Goal: Entertainment & Leisure: Browse casually

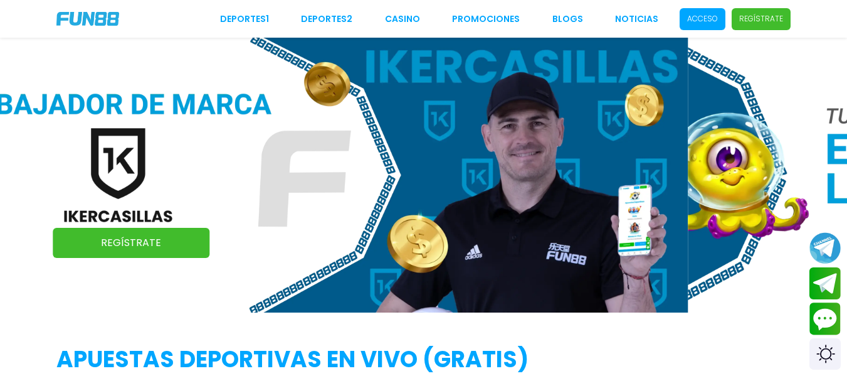
click at [687, 13] on span "Acceso" at bounding box center [703, 19] width 46 height 22
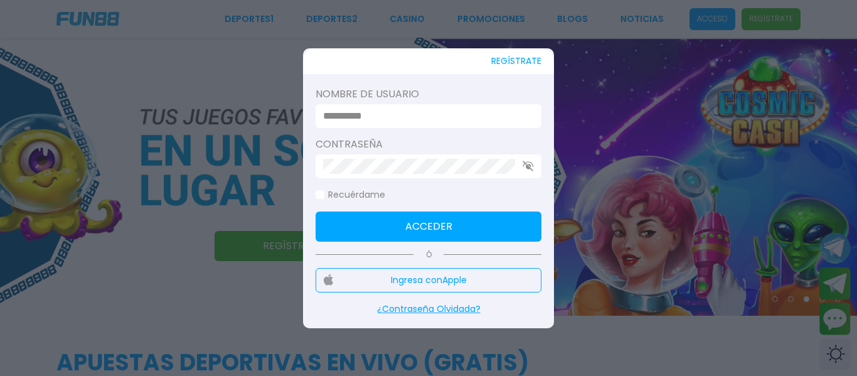
click at [435, 117] on input at bounding box center [424, 116] width 203 height 15
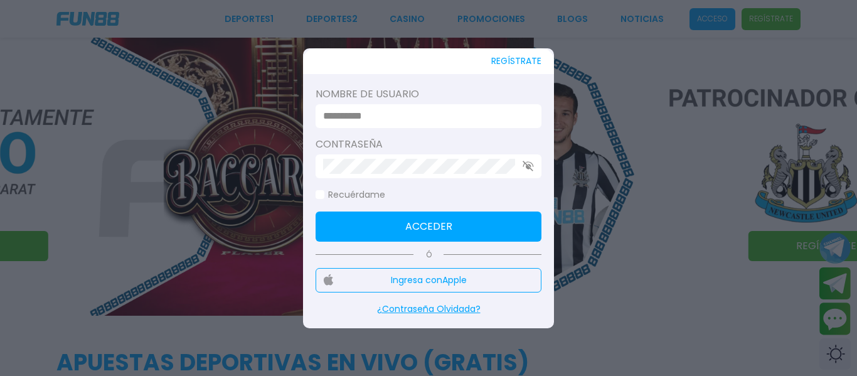
type input "********"
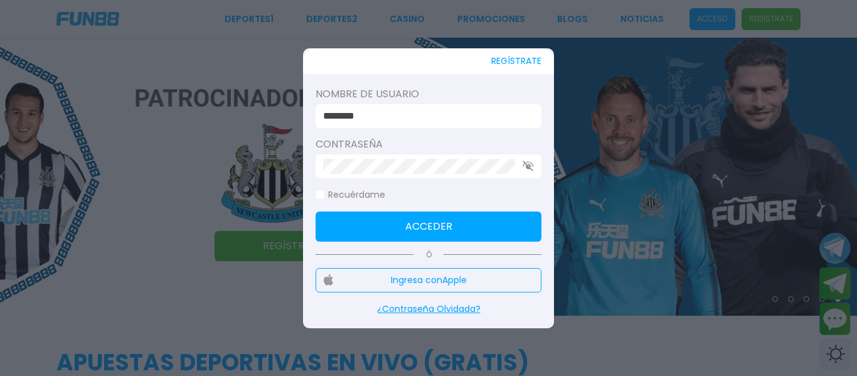
click at [413, 214] on button "Acceder" at bounding box center [428, 226] width 226 height 30
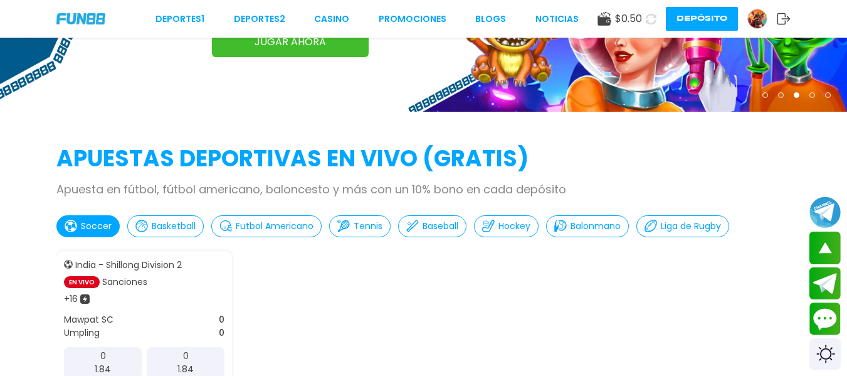
scroll to position [176, 0]
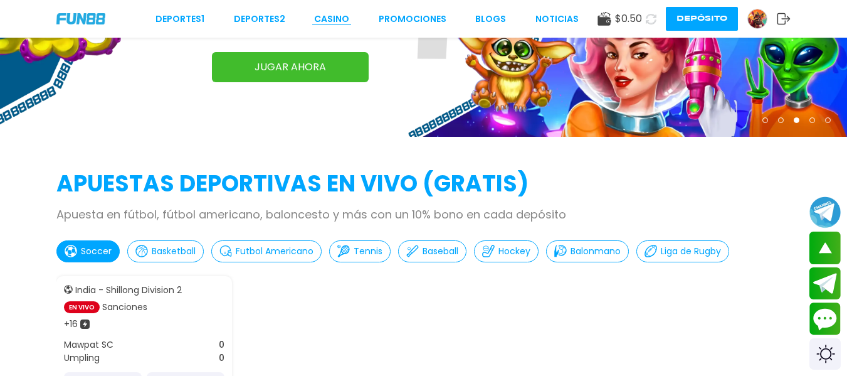
click at [338, 18] on link "CASINO" at bounding box center [331, 19] width 35 height 13
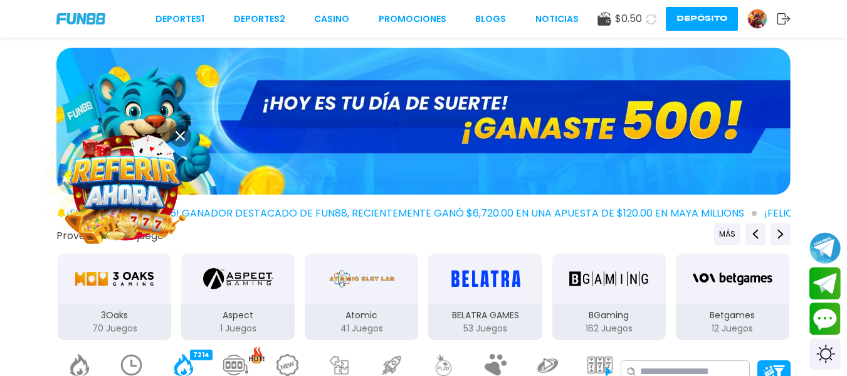
click at [128, 181] on img at bounding box center [126, 188] width 114 height 114
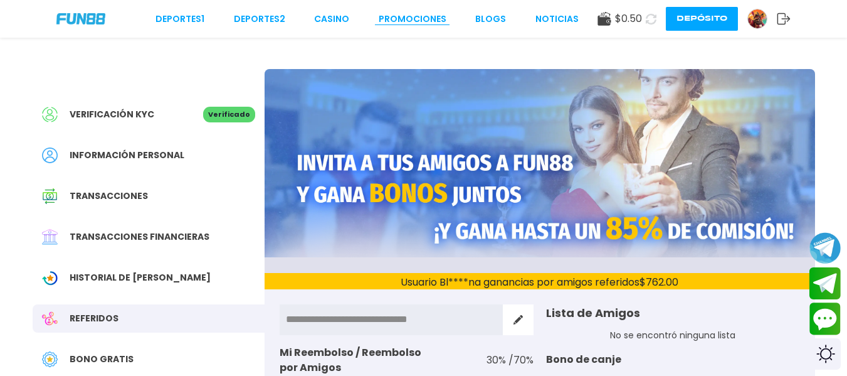
click at [418, 15] on link "Promociones" at bounding box center [413, 19] width 68 height 13
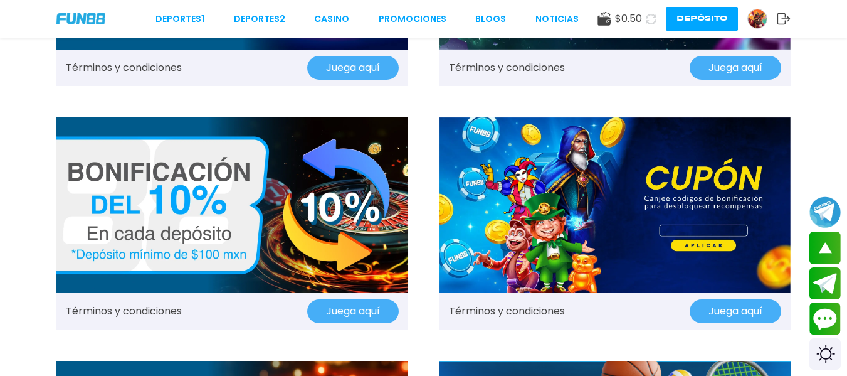
scroll to position [702, 0]
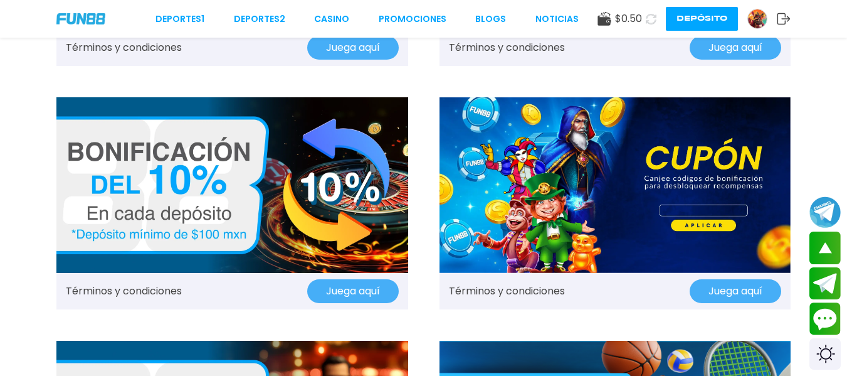
click at [730, 293] on button "Juega aquí" at bounding box center [736, 291] width 92 height 24
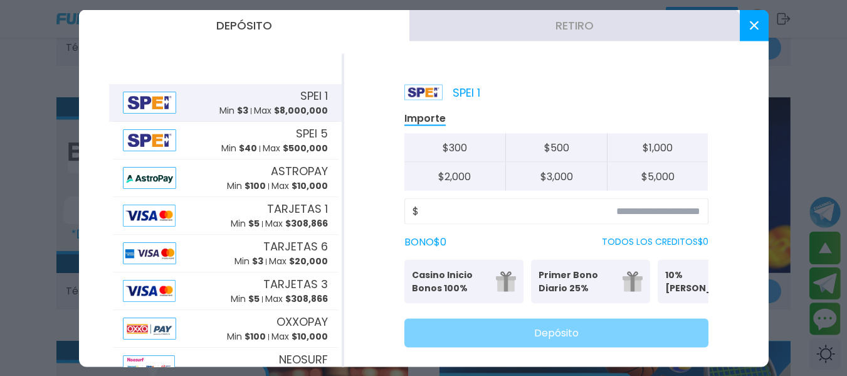
click at [750, 29] on use at bounding box center [754, 25] width 9 height 9
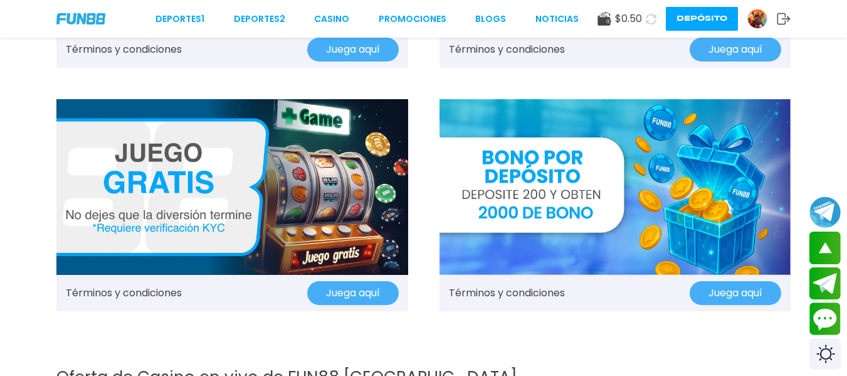
scroll to position [1430, 0]
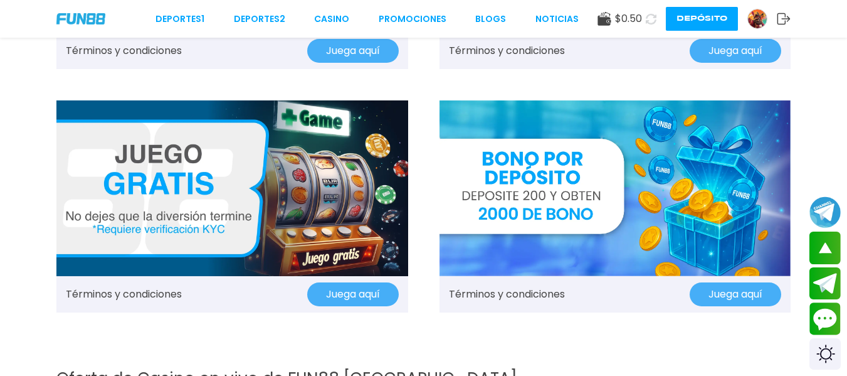
click at [569, 198] on img at bounding box center [616, 188] width 352 height 176
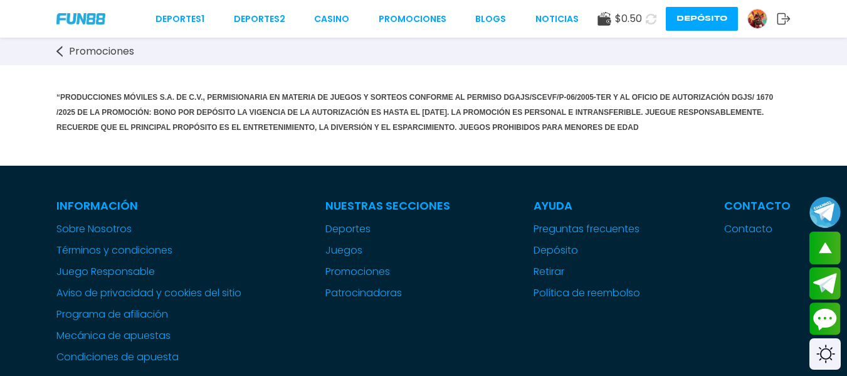
scroll to position [943, 0]
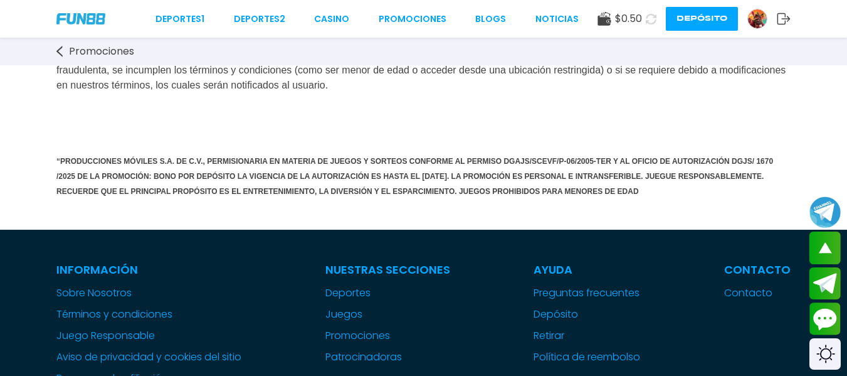
click at [331, 11] on div "Deportes 1 Deportes 2 CASINO Promociones BLOGS NOTICIAS $ 0.50 Depósito" at bounding box center [423, 19] width 847 height 38
click at [331, 16] on link "CASINO" at bounding box center [331, 19] width 35 height 13
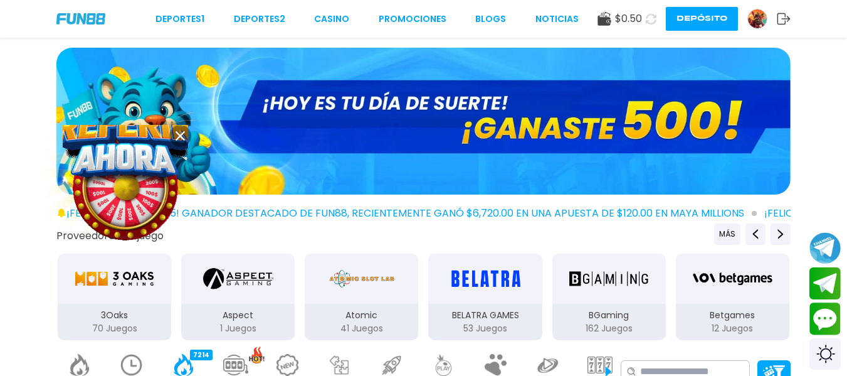
scroll to position [25, 0]
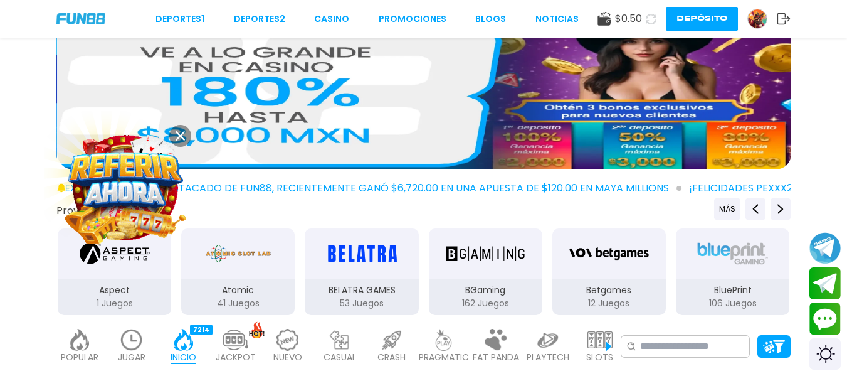
click at [179, 141] on button at bounding box center [180, 136] width 22 height 22
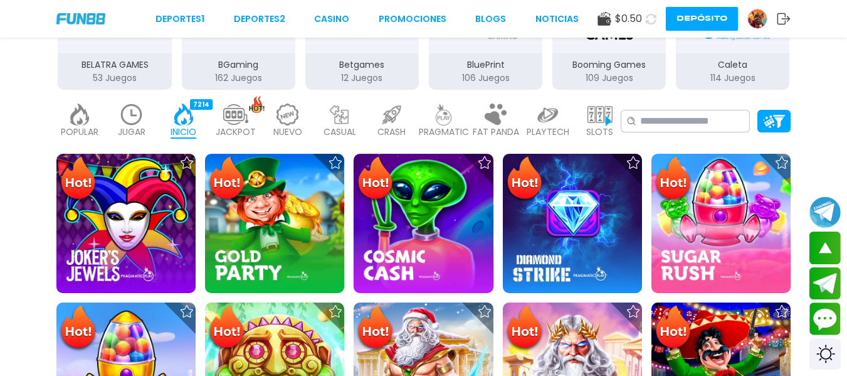
scroll to position [0, 0]
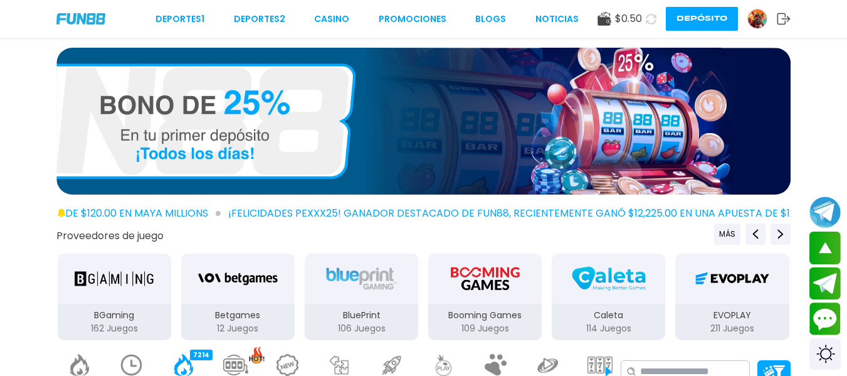
click at [694, 14] on button "Depósito" at bounding box center [702, 19] width 72 height 24
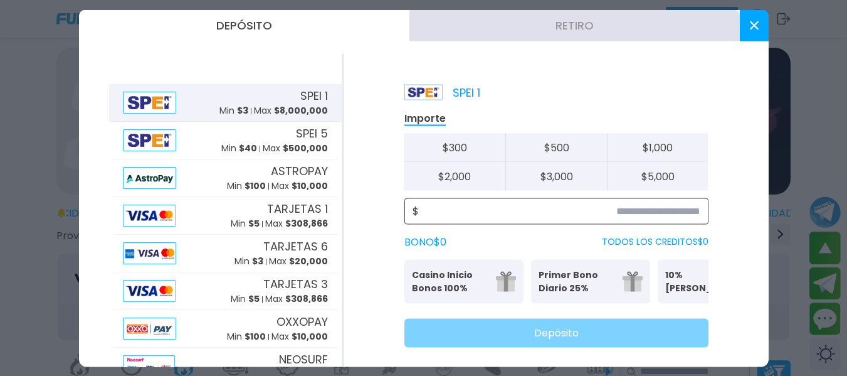
click at [600, 214] on input at bounding box center [560, 210] width 282 height 15
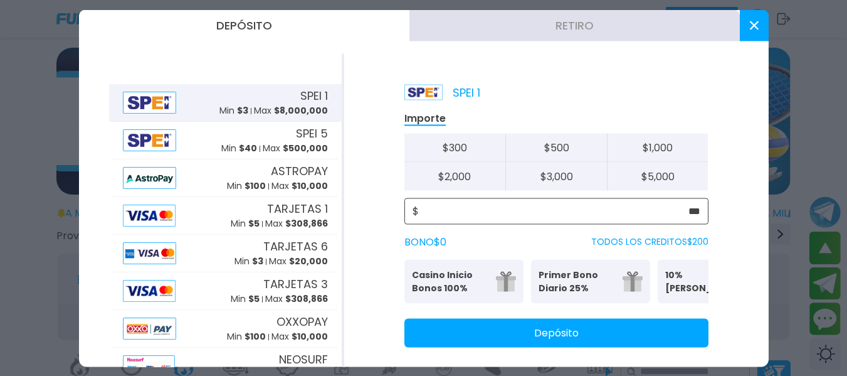
type input "***"
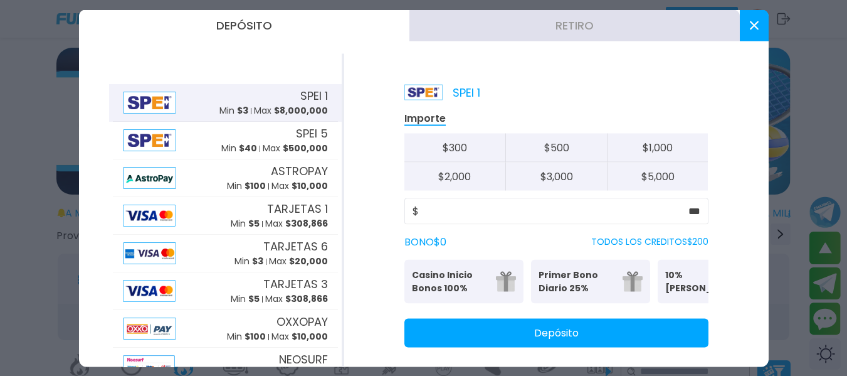
click at [560, 340] on button "Depósito" at bounding box center [557, 332] width 304 height 29
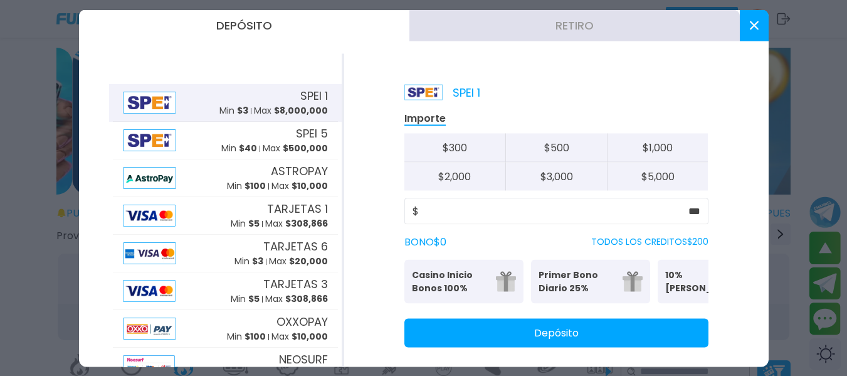
click at [751, 20] on button at bounding box center [754, 24] width 29 height 31
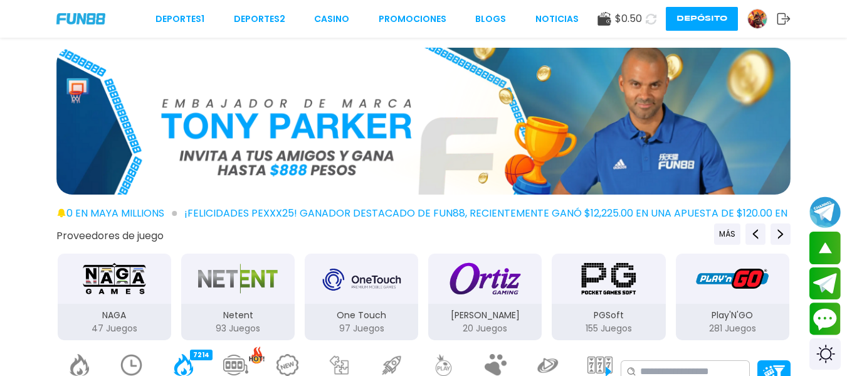
click at [651, 16] on icon at bounding box center [650, 18] width 11 height 11
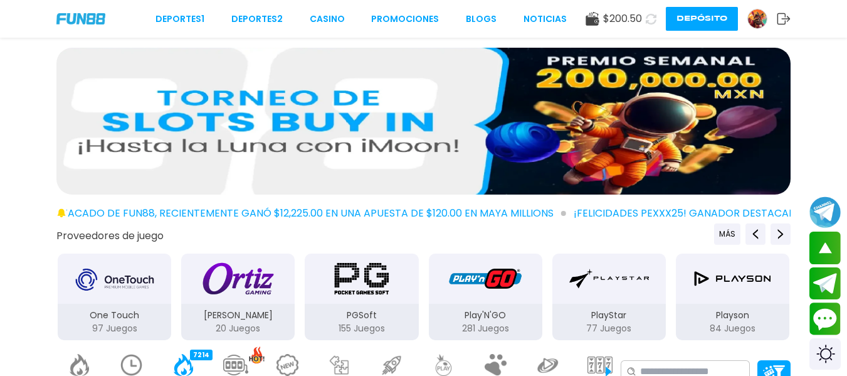
click at [710, 305] on div "Playson 84 Juegos" at bounding box center [733, 322] width 114 height 36
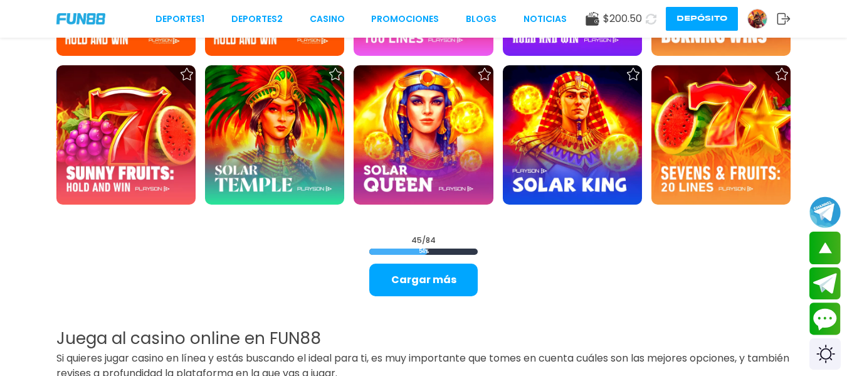
scroll to position [1530, 0]
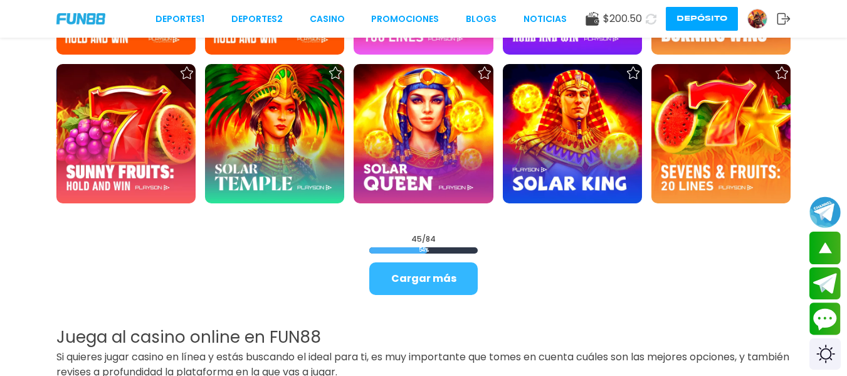
click at [451, 282] on button "Cargar más" at bounding box center [423, 278] width 109 height 33
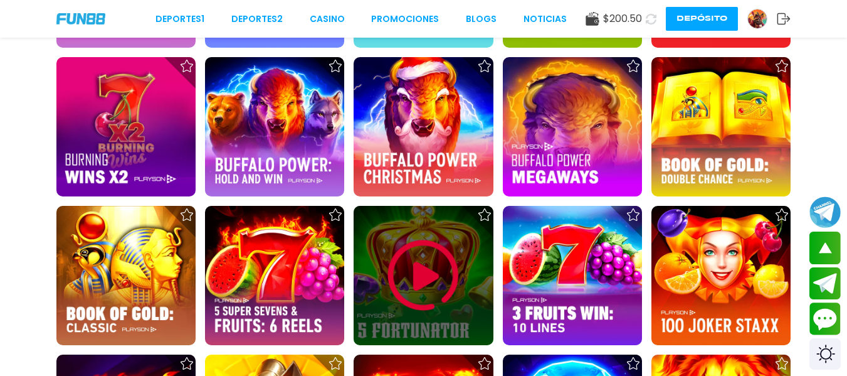
scroll to position [2107, 0]
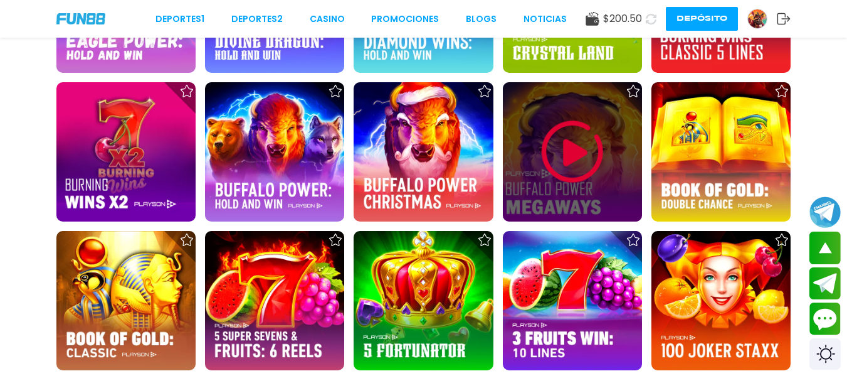
click at [562, 142] on img at bounding box center [572, 151] width 75 height 75
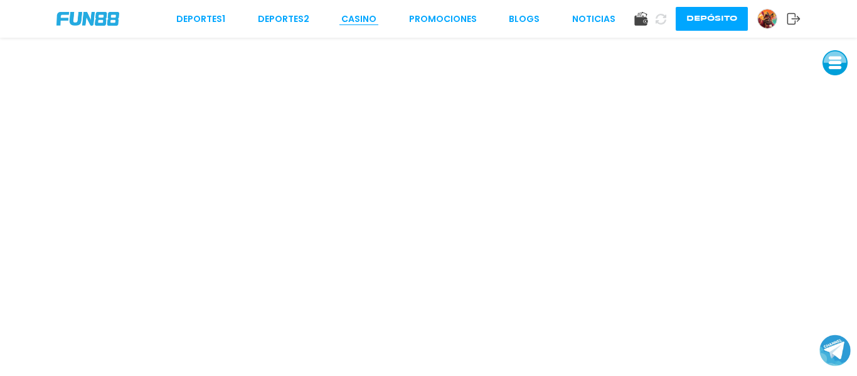
click at [357, 21] on link "CASINO" at bounding box center [358, 19] width 35 height 13
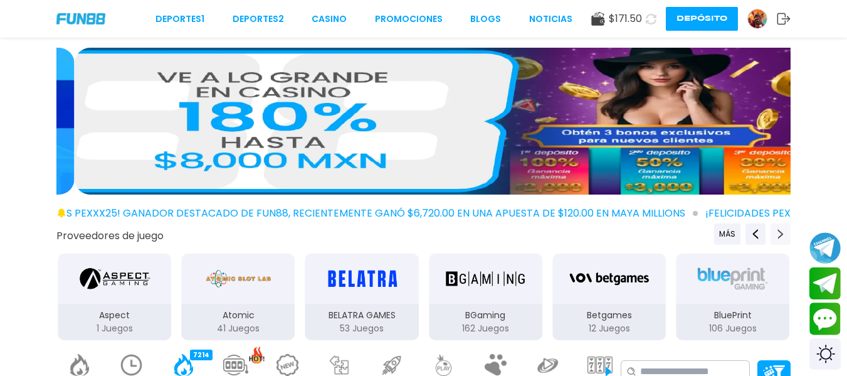
click at [778, 234] on icon "Next providers" at bounding box center [781, 234] width 10 height 10
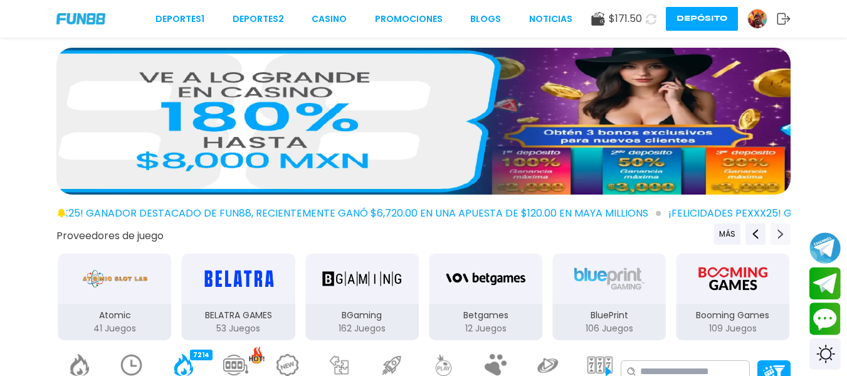
click at [778, 234] on icon "Next providers" at bounding box center [781, 234] width 10 height 10
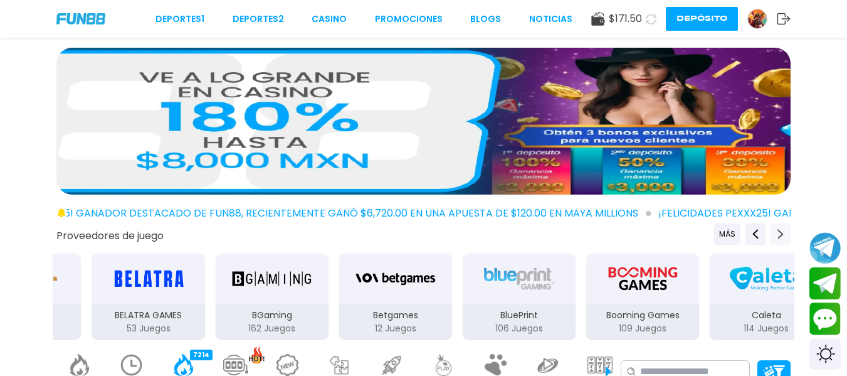
click at [778, 234] on icon "Next providers" at bounding box center [781, 234] width 10 height 10
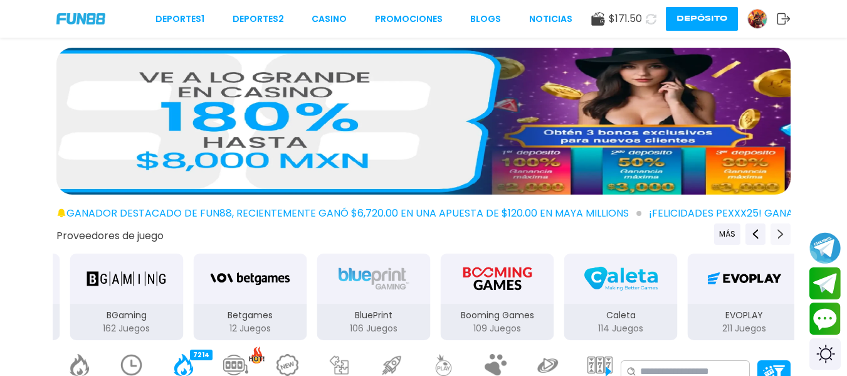
click at [778, 234] on icon "Next providers" at bounding box center [781, 234] width 10 height 10
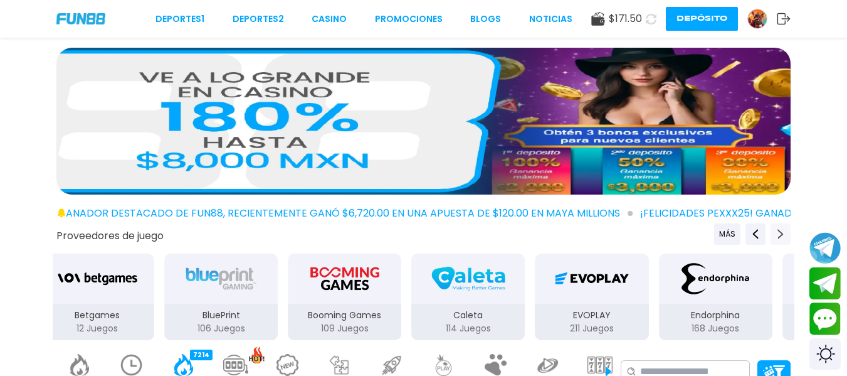
click at [778, 234] on icon "Next providers" at bounding box center [781, 234] width 10 height 10
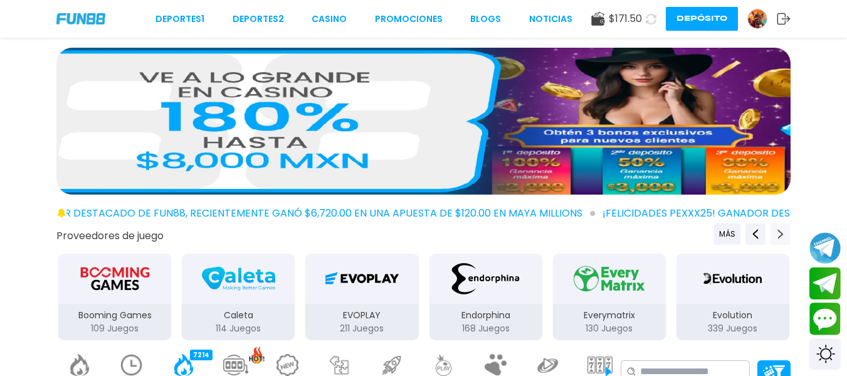
click at [778, 234] on icon "Next providers" at bounding box center [781, 234] width 10 height 10
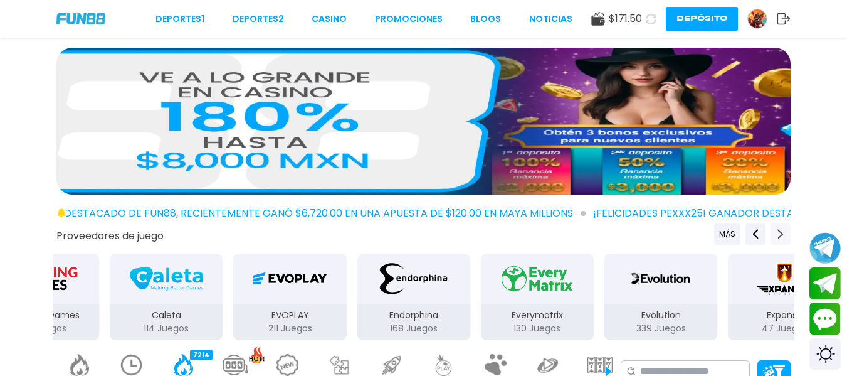
click at [778, 234] on icon "Next providers" at bounding box center [781, 234] width 10 height 10
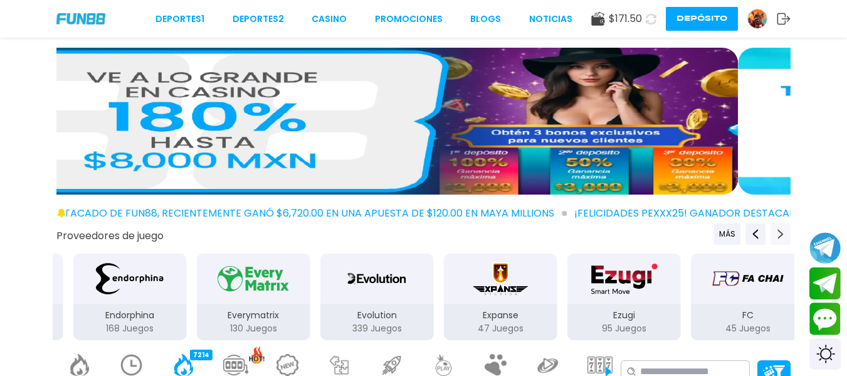
click at [778, 234] on icon "Next providers" at bounding box center [781, 234] width 10 height 10
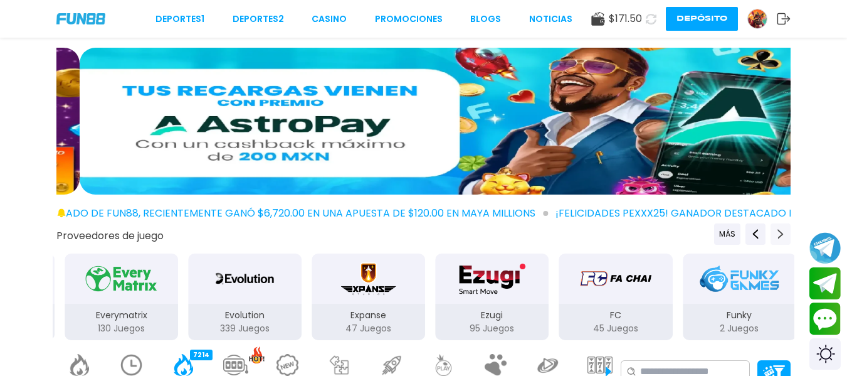
click at [778, 234] on icon "Next providers" at bounding box center [781, 234] width 10 height 10
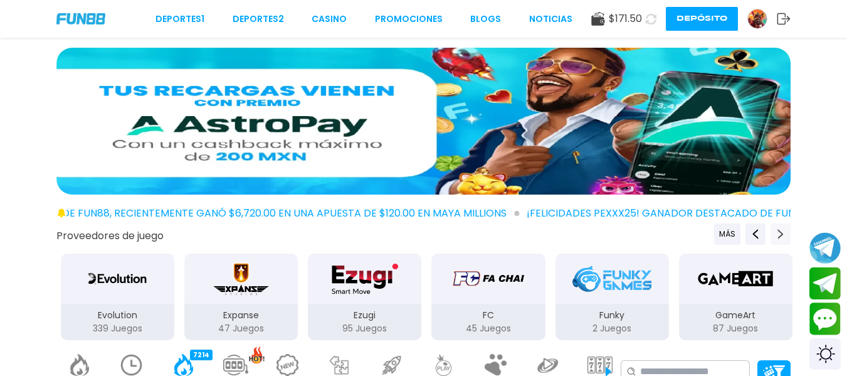
click at [778, 234] on icon "Next providers" at bounding box center [781, 234] width 10 height 10
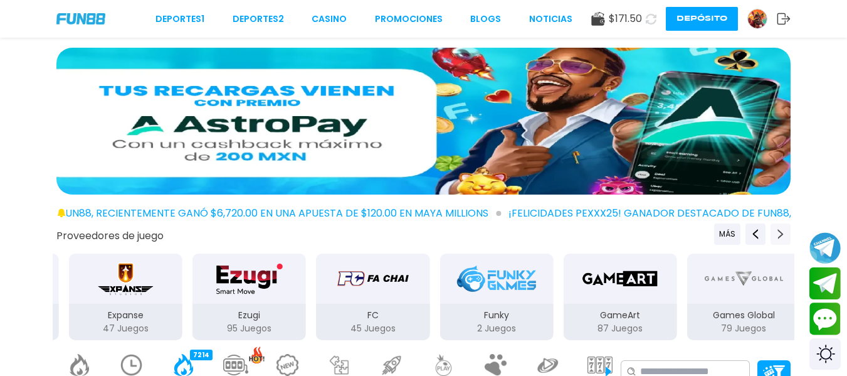
click at [778, 234] on icon "Next providers" at bounding box center [781, 234] width 10 height 10
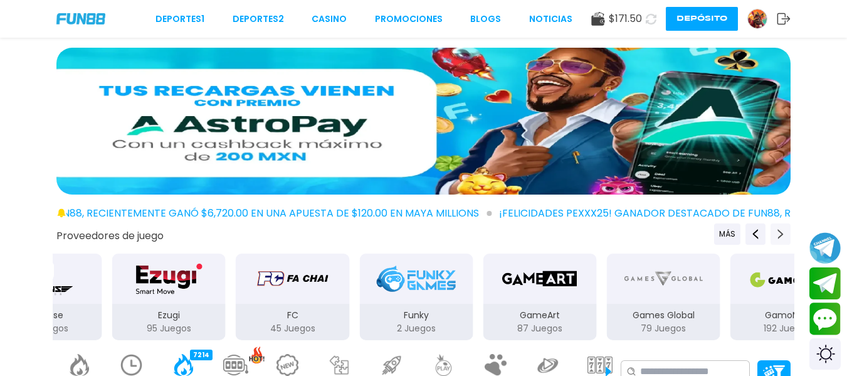
click at [778, 234] on icon "Next providers" at bounding box center [781, 234] width 10 height 10
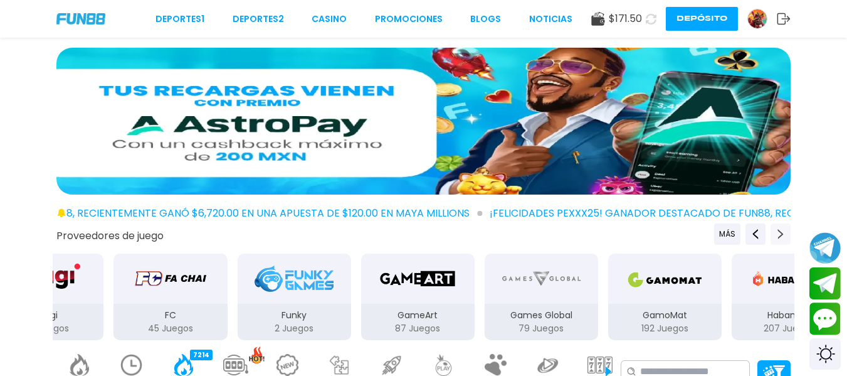
click at [778, 234] on icon "Next providers" at bounding box center [781, 234] width 10 height 10
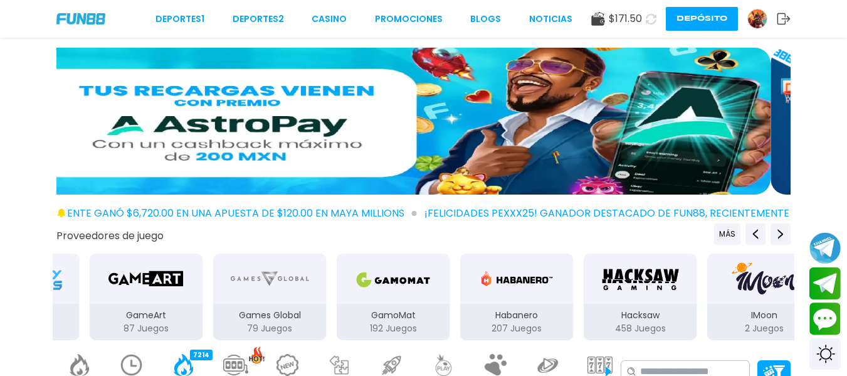
click at [350, 304] on div "GamoMat 192 Juegos" at bounding box center [394, 322] width 114 height 36
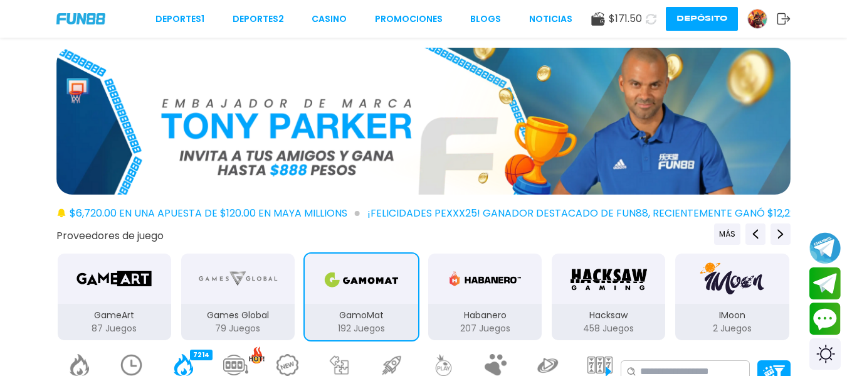
click at [240, 296] on img "Games Global" at bounding box center [237, 278] width 79 height 35
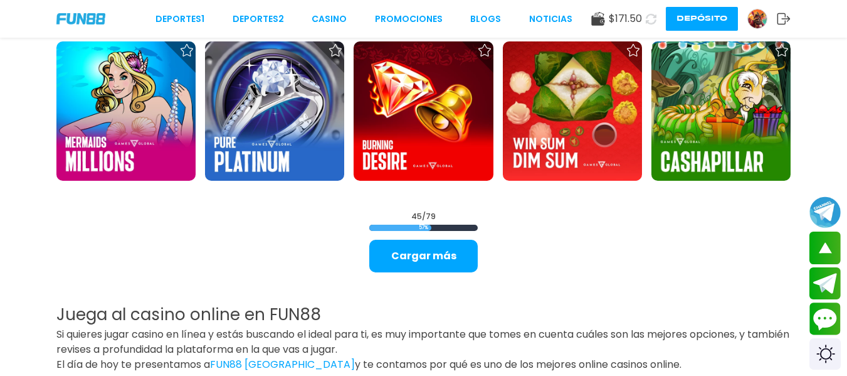
scroll to position [1556, 0]
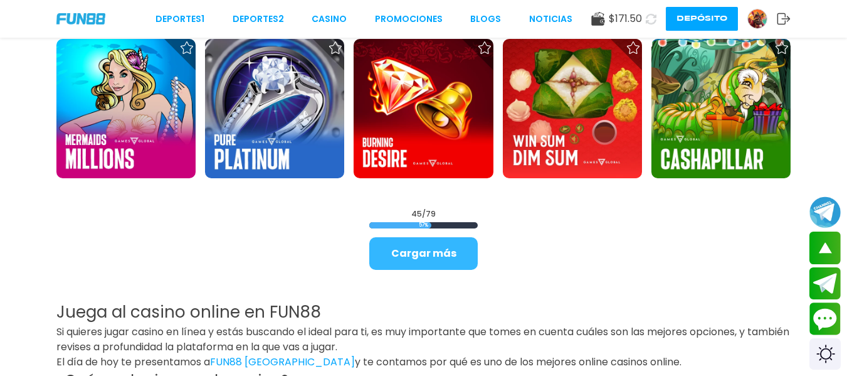
click at [427, 247] on button "Cargar más" at bounding box center [423, 253] width 109 height 33
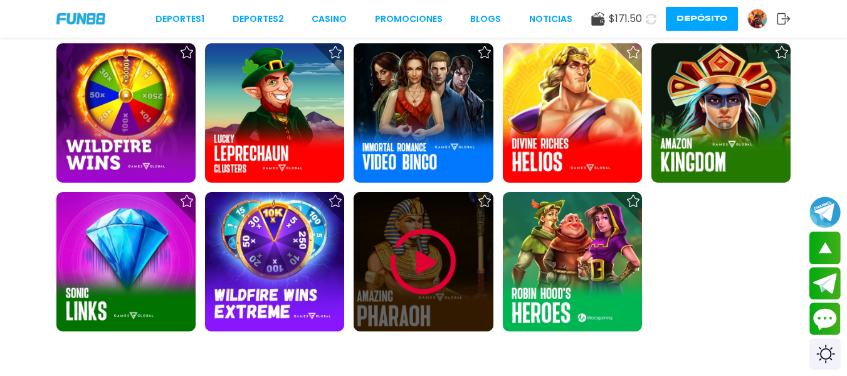
scroll to position [2459, 0]
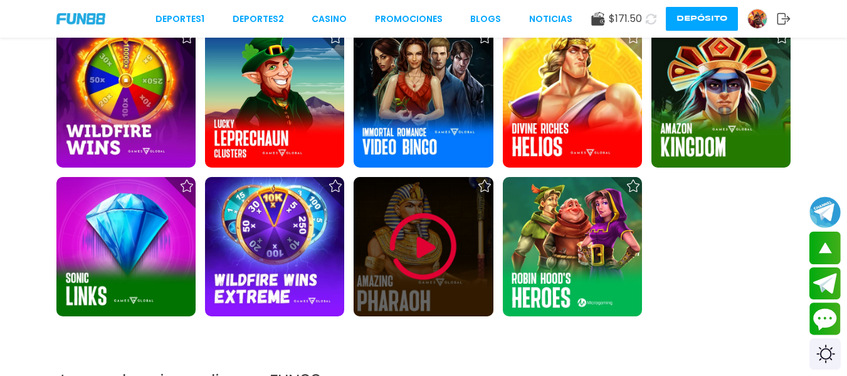
click at [427, 247] on img at bounding box center [423, 246] width 75 height 75
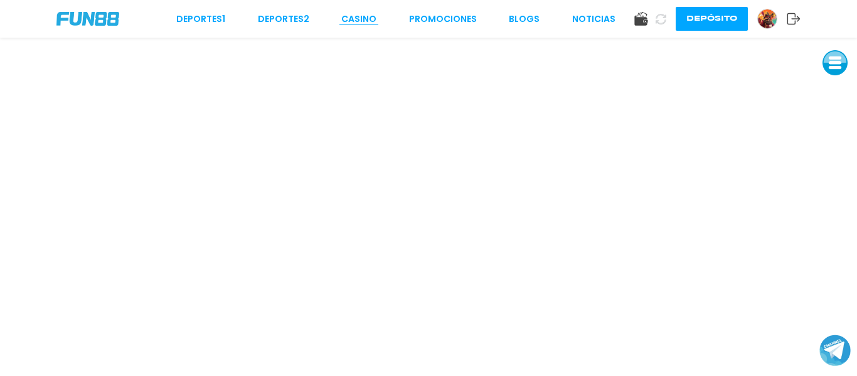
click at [356, 14] on link "CASINO" at bounding box center [358, 19] width 35 height 13
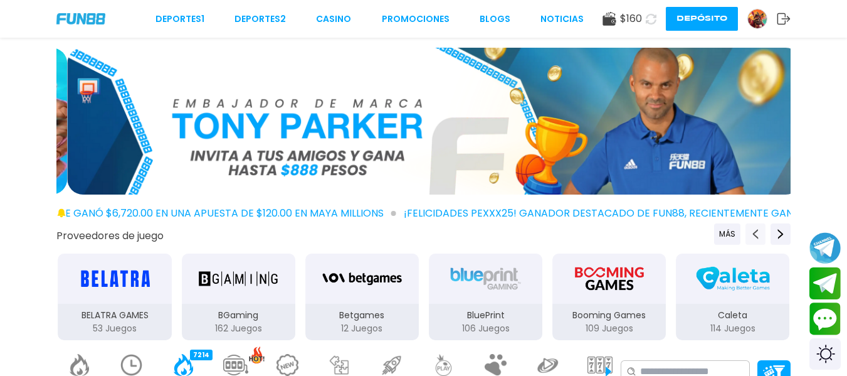
click at [756, 231] on use "Previous providers" at bounding box center [756, 234] width 6 height 10
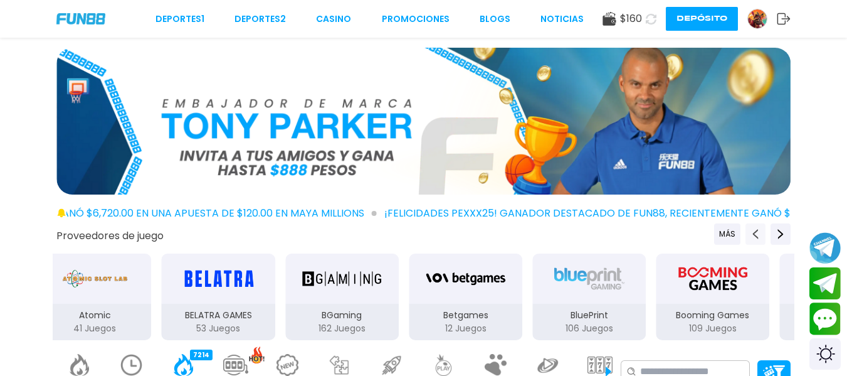
click at [756, 231] on use "Previous providers" at bounding box center [756, 234] width 6 height 10
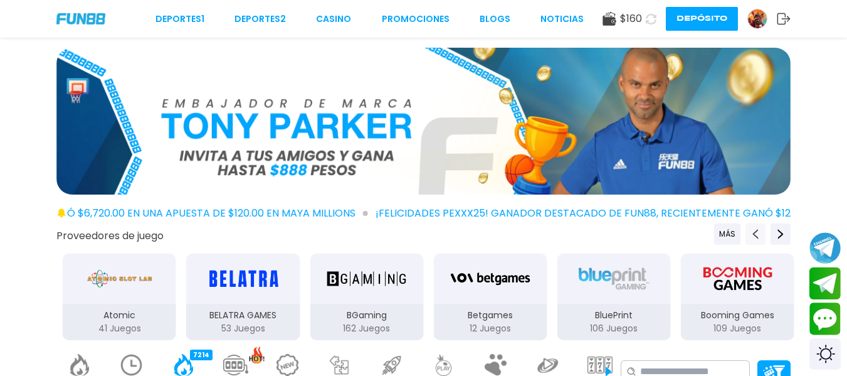
click at [756, 231] on use "Previous providers" at bounding box center [756, 234] width 6 height 10
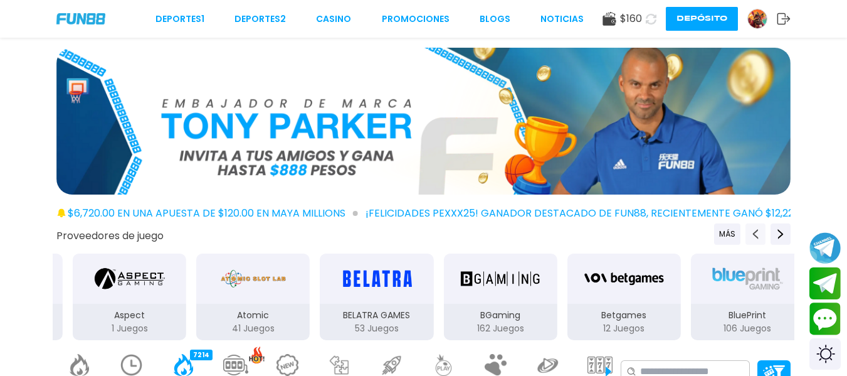
click at [756, 231] on use "Previous providers" at bounding box center [756, 234] width 6 height 10
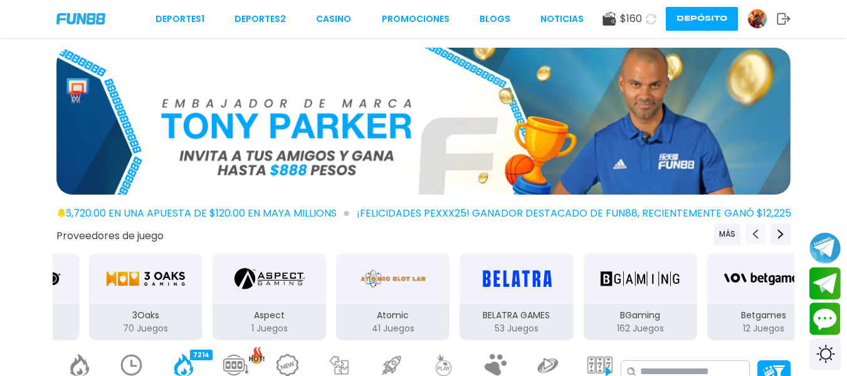
click at [756, 231] on use "Previous providers" at bounding box center [756, 234] width 6 height 10
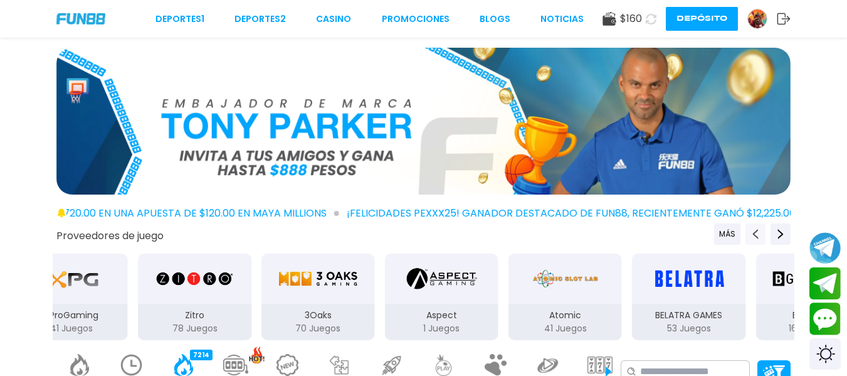
click at [756, 231] on use "Previous providers" at bounding box center [756, 234] width 6 height 10
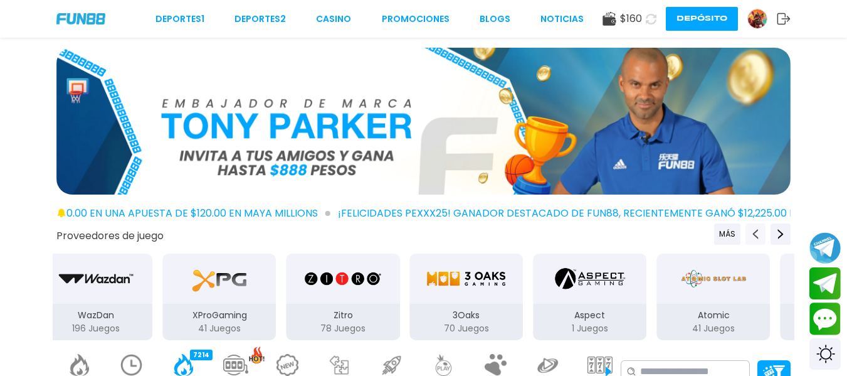
click at [756, 231] on use "Previous providers" at bounding box center [756, 234] width 6 height 10
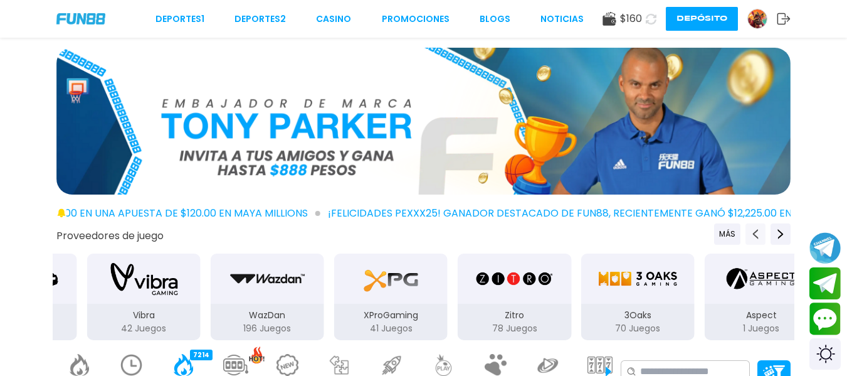
click at [756, 231] on use "Previous providers" at bounding box center [756, 234] width 6 height 10
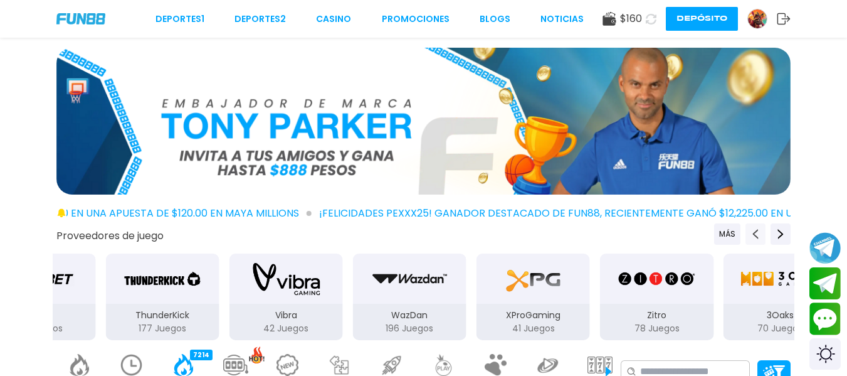
click at [756, 231] on use "Previous providers" at bounding box center [756, 234] width 6 height 10
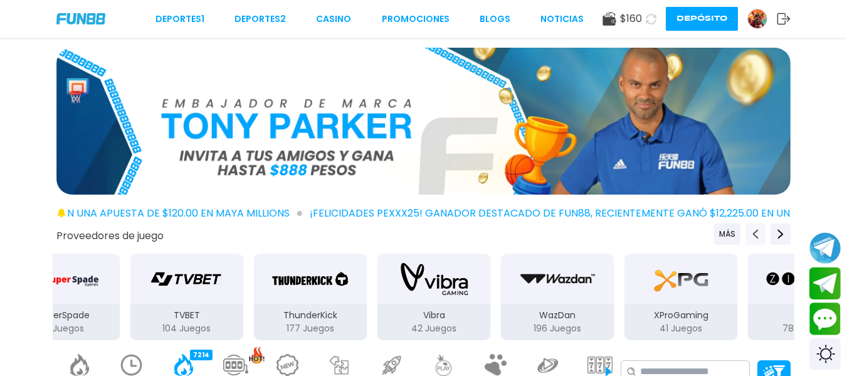
click at [756, 231] on use "Previous providers" at bounding box center [756, 234] width 6 height 10
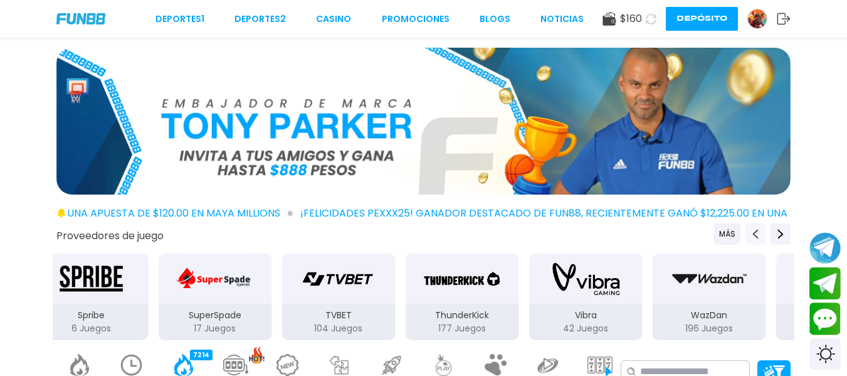
click at [756, 231] on use "Previous providers" at bounding box center [756, 234] width 6 height 10
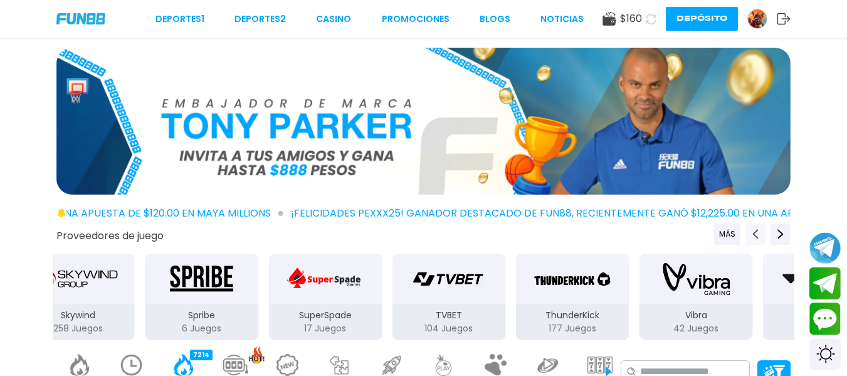
click at [756, 231] on use "Previous providers" at bounding box center [756, 234] width 6 height 10
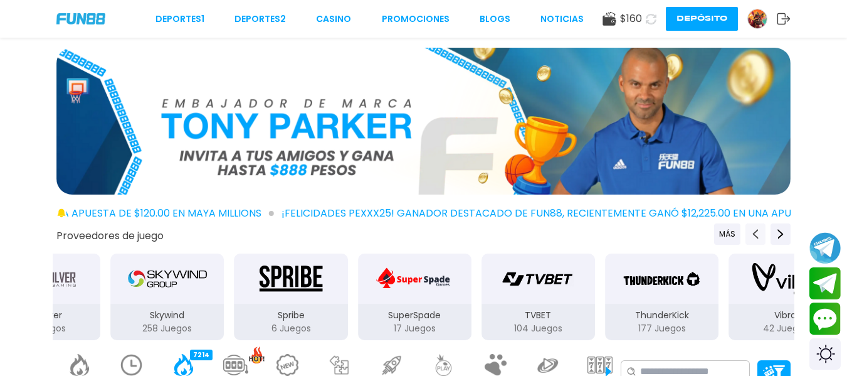
click at [756, 231] on use "Previous providers" at bounding box center [756, 234] width 6 height 10
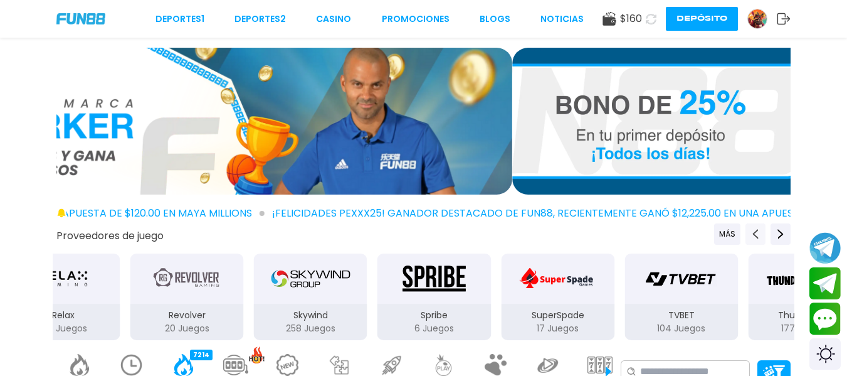
click at [756, 231] on use "Previous providers" at bounding box center [756, 234] width 6 height 10
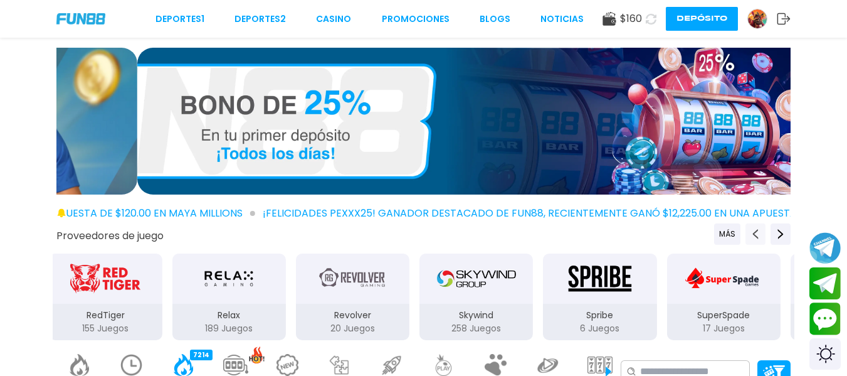
click at [756, 231] on use "Previous providers" at bounding box center [756, 234] width 6 height 10
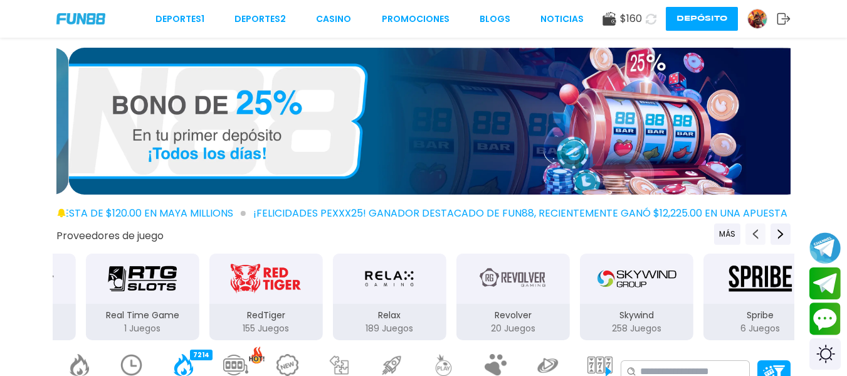
click at [756, 231] on use "Previous providers" at bounding box center [756, 234] width 6 height 10
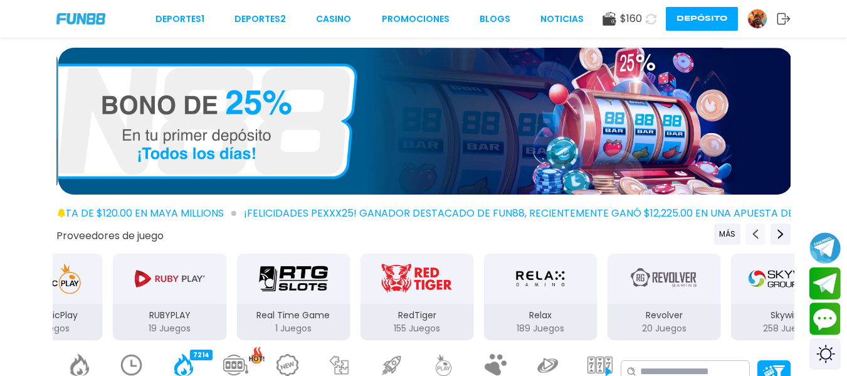
click at [756, 231] on use "Previous providers" at bounding box center [756, 234] width 6 height 10
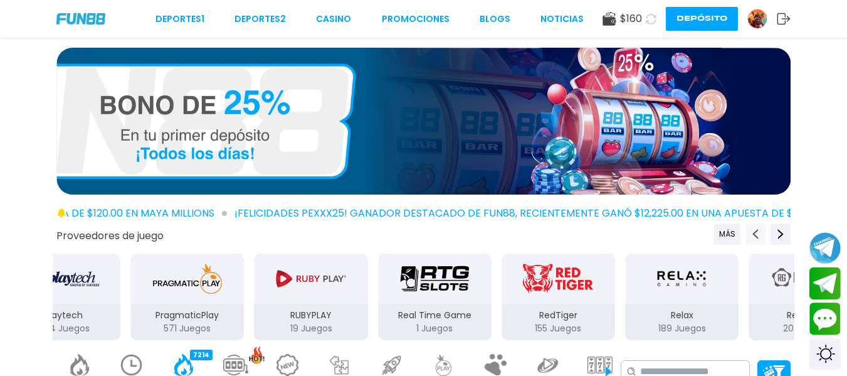
click at [756, 231] on use "Previous providers" at bounding box center [756, 234] width 6 height 10
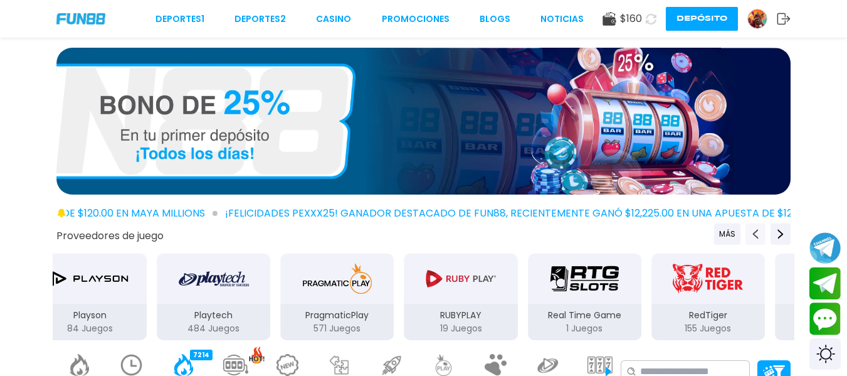
click at [756, 231] on use "Previous providers" at bounding box center [756, 234] width 6 height 10
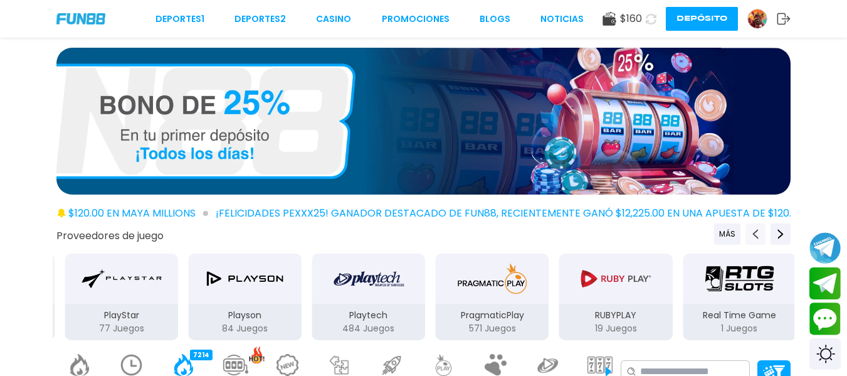
click at [756, 231] on use "Previous providers" at bounding box center [756, 234] width 6 height 10
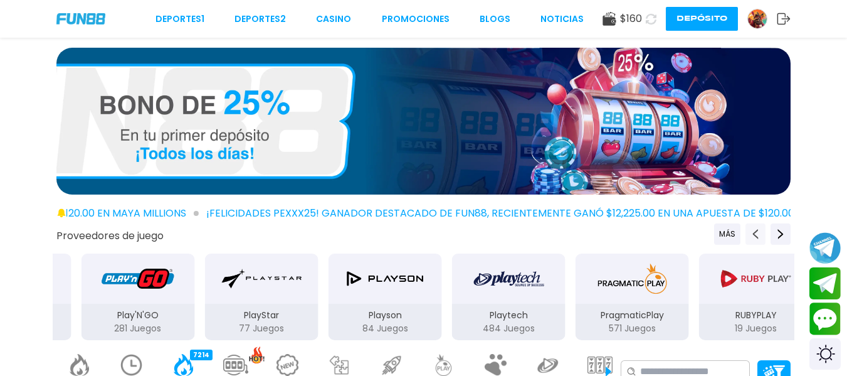
click at [756, 231] on use "Previous providers" at bounding box center [756, 234] width 6 height 10
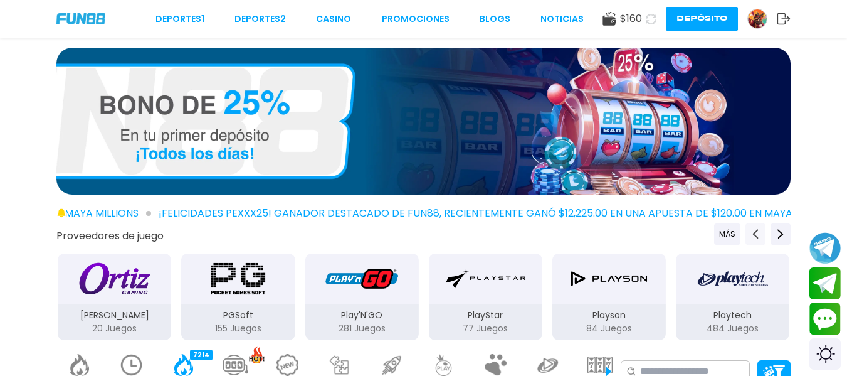
click at [756, 231] on use "Previous providers" at bounding box center [756, 234] width 6 height 10
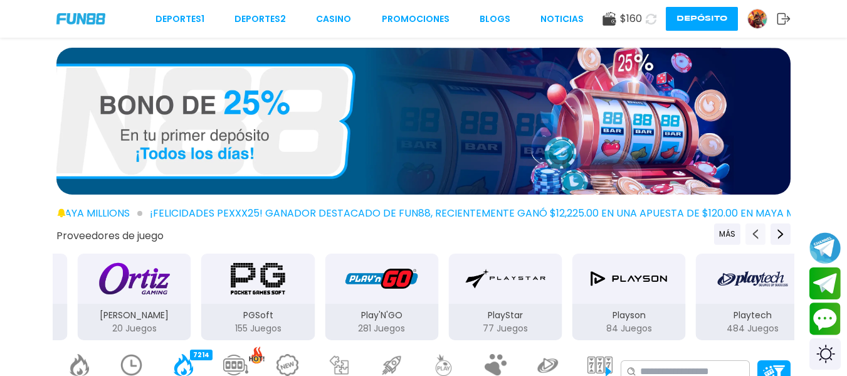
click at [756, 231] on use "Previous providers" at bounding box center [756, 234] width 6 height 10
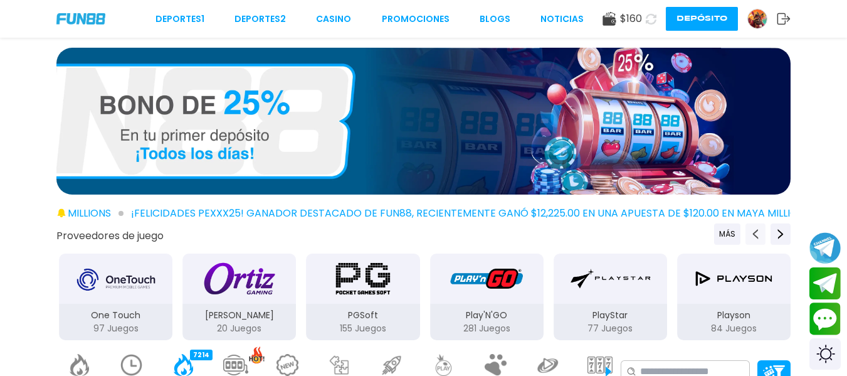
click at [756, 231] on use "Previous providers" at bounding box center [756, 234] width 6 height 10
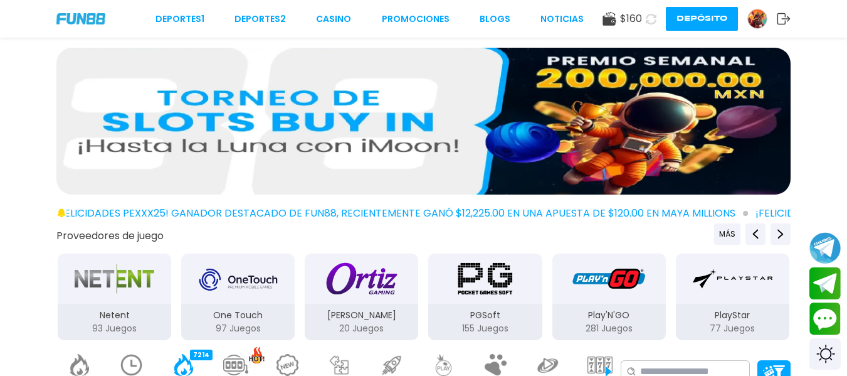
click at [479, 300] on div "PGSoft" at bounding box center [485, 278] width 114 height 50
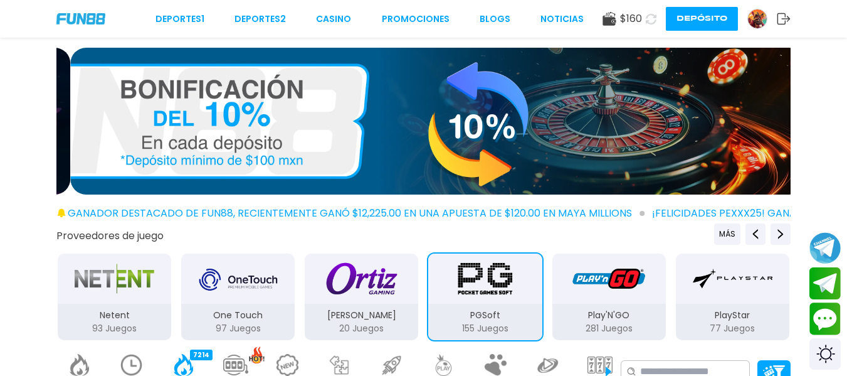
click at [484, 292] on img "PGSoft" at bounding box center [485, 278] width 79 height 35
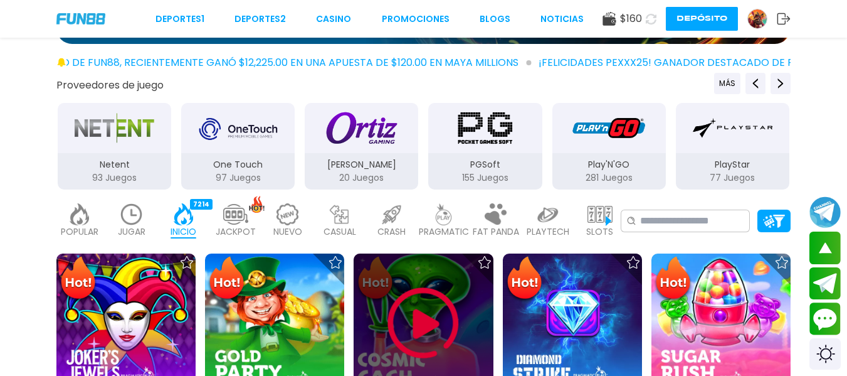
scroll to position [176, 0]
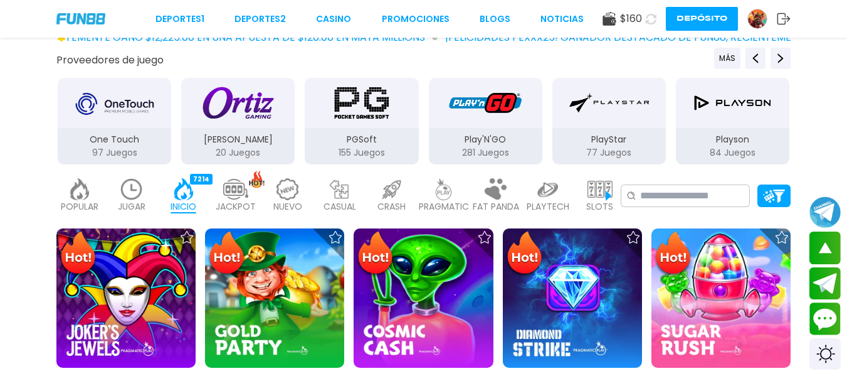
click at [383, 129] on div "PGSoft 155 Juegos" at bounding box center [362, 146] width 114 height 36
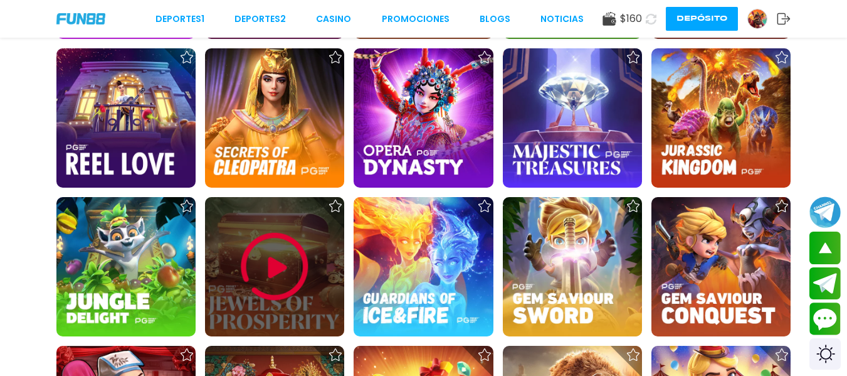
scroll to position [803, 0]
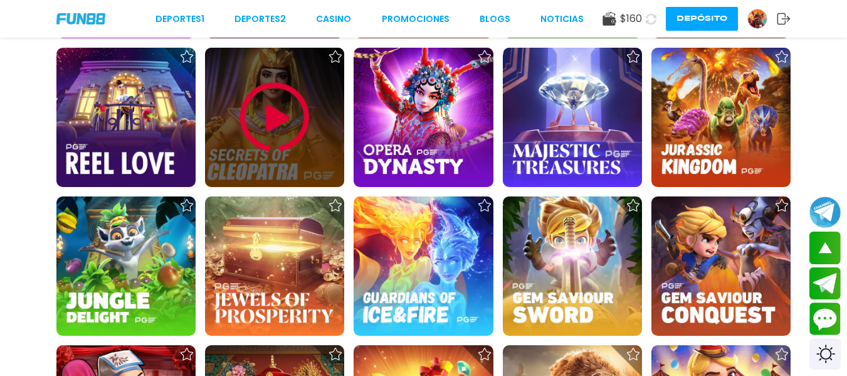
click at [278, 129] on img at bounding box center [274, 117] width 75 height 75
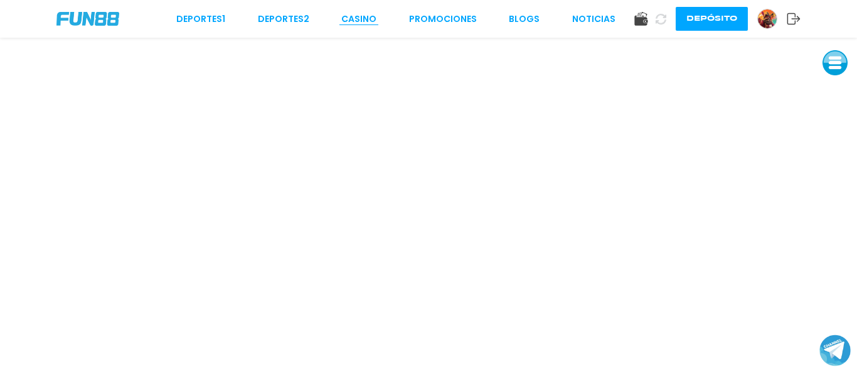
click at [359, 16] on link "CASINO" at bounding box center [358, 19] width 35 height 13
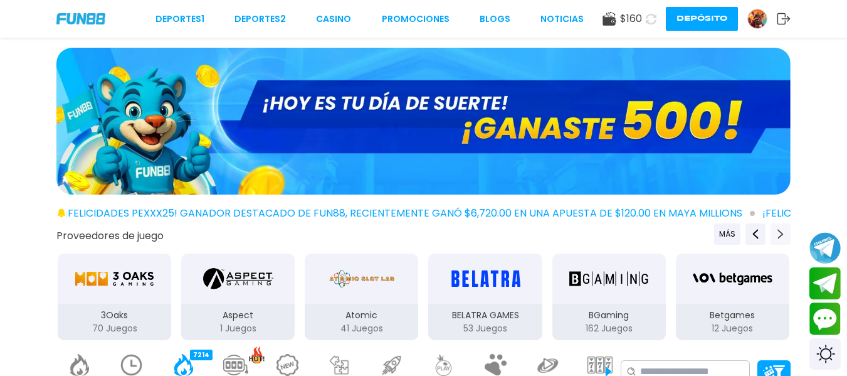
click at [784, 230] on icon "Next providers" at bounding box center [781, 234] width 10 height 10
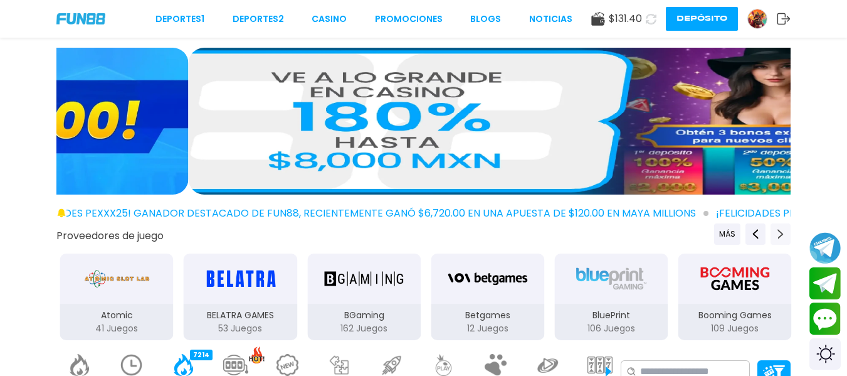
click at [784, 230] on icon "Next providers" at bounding box center [781, 234] width 10 height 10
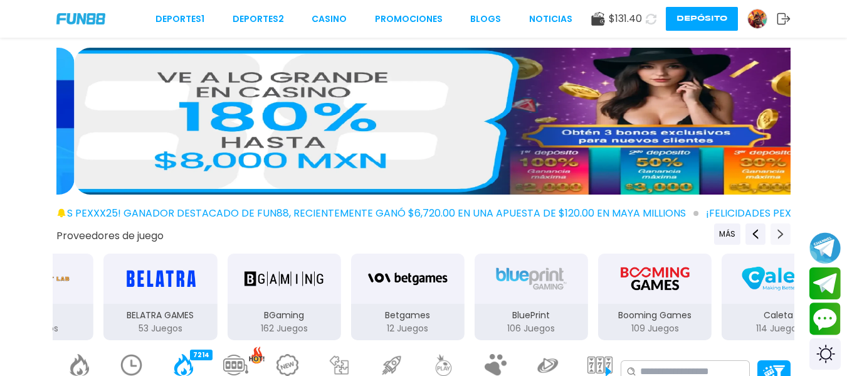
click at [784, 230] on icon "Next providers" at bounding box center [781, 234] width 10 height 10
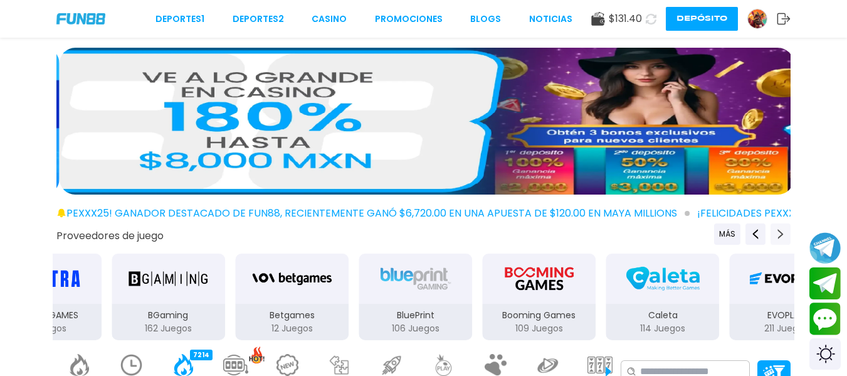
click at [784, 230] on icon "Next providers" at bounding box center [781, 234] width 10 height 10
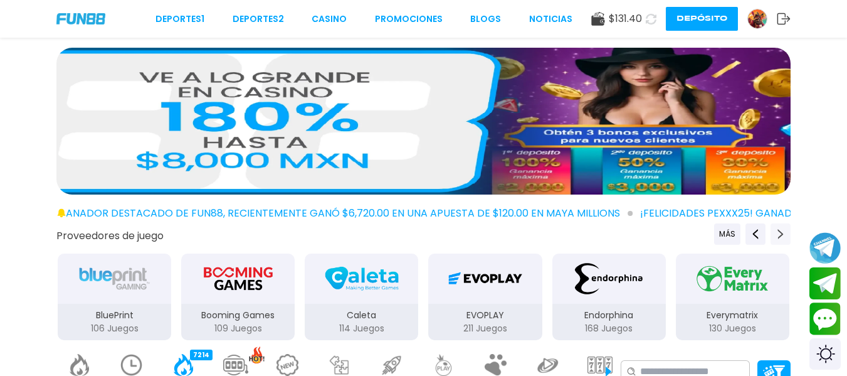
click at [784, 230] on icon "Next providers" at bounding box center [781, 234] width 10 height 10
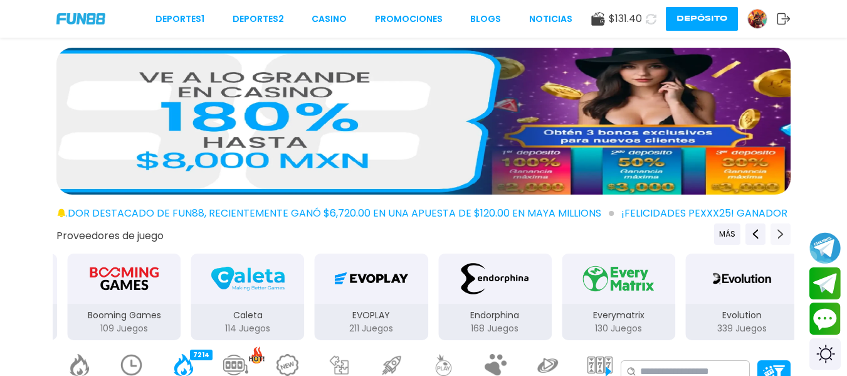
click at [784, 230] on icon "Next providers" at bounding box center [781, 234] width 10 height 10
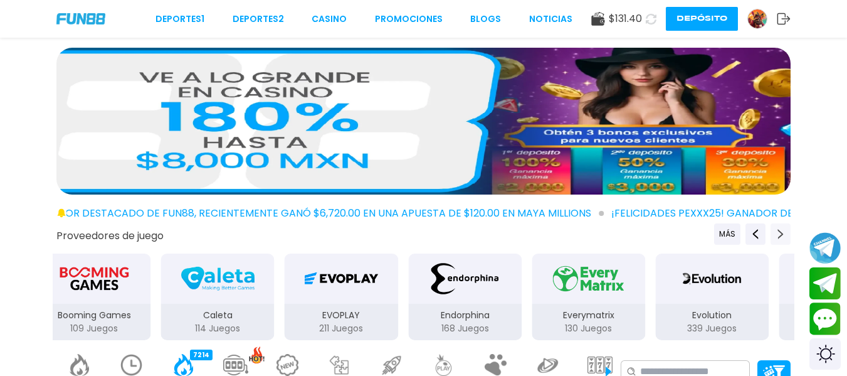
click at [784, 230] on icon "Next providers" at bounding box center [781, 234] width 10 height 10
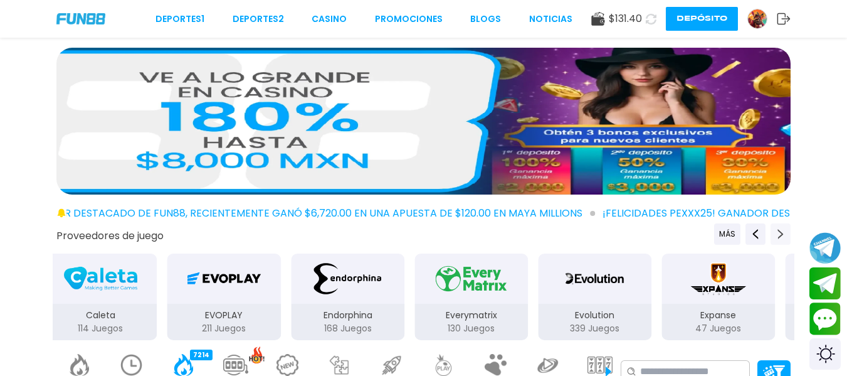
click at [784, 230] on icon "Next providers" at bounding box center [781, 234] width 10 height 10
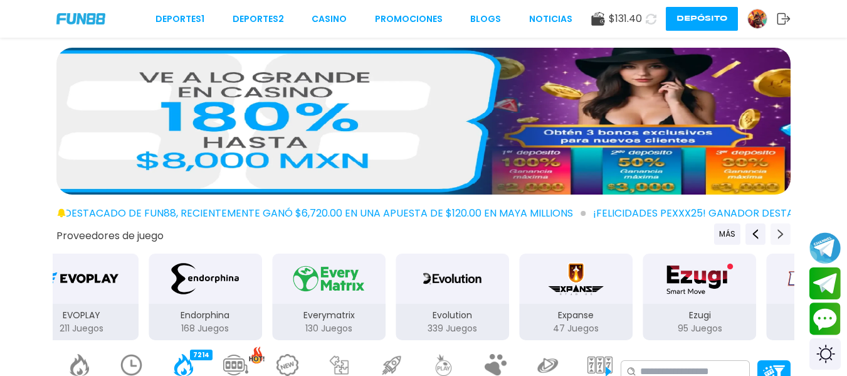
click at [784, 230] on icon "Next providers" at bounding box center [781, 234] width 10 height 10
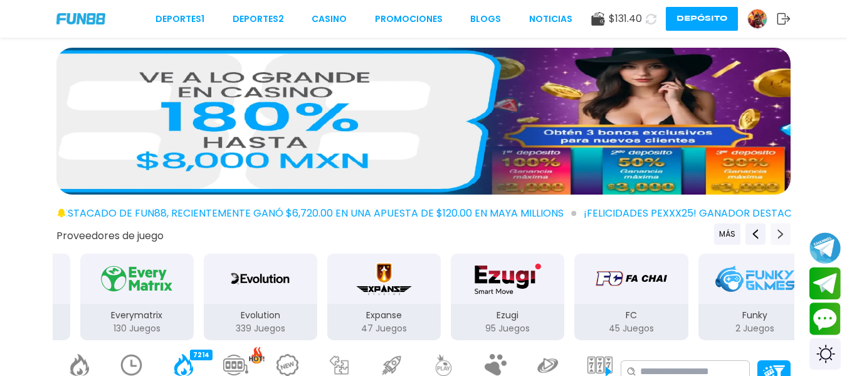
click at [784, 230] on icon "Next providers" at bounding box center [781, 234] width 10 height 10
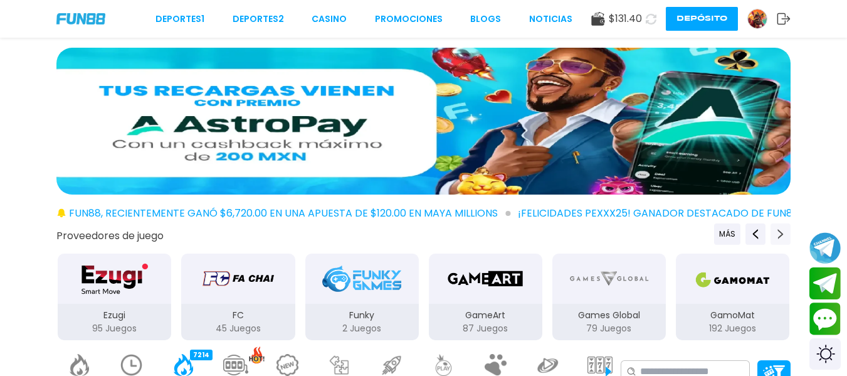
click at [784, 230] on icon "Next providers" at bounding box center [781, 234] width 10 height 10
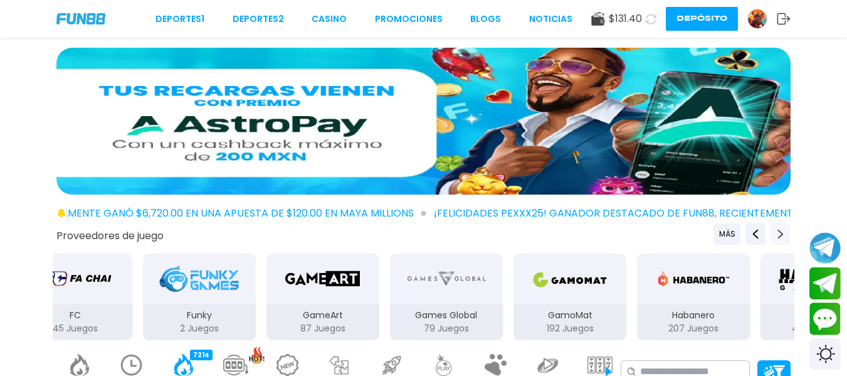
click at [784, 230] on icon "Next providers" at bounding box center [781, 234] width 10 height 10
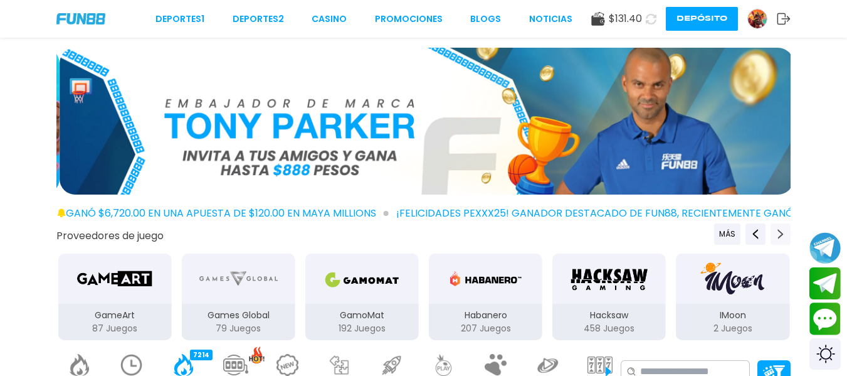
click at [784, 230] on icon "Next providers" at bounding box center [781, 234] width 10 height 10
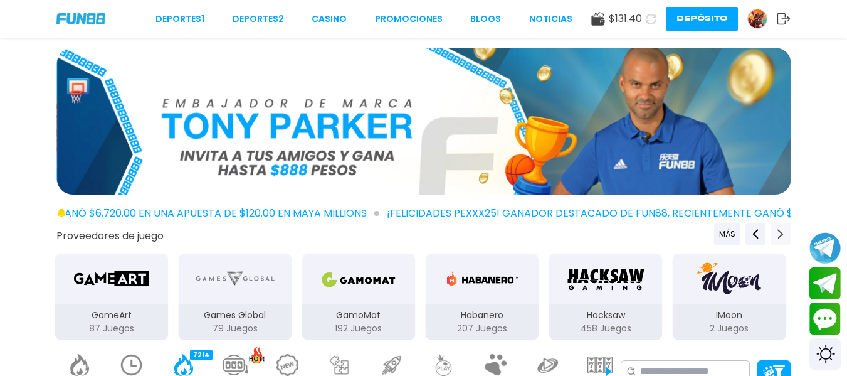
click at [784, 230] on icon "Next providers" at bounding box center [781, 234] width 10 height 10
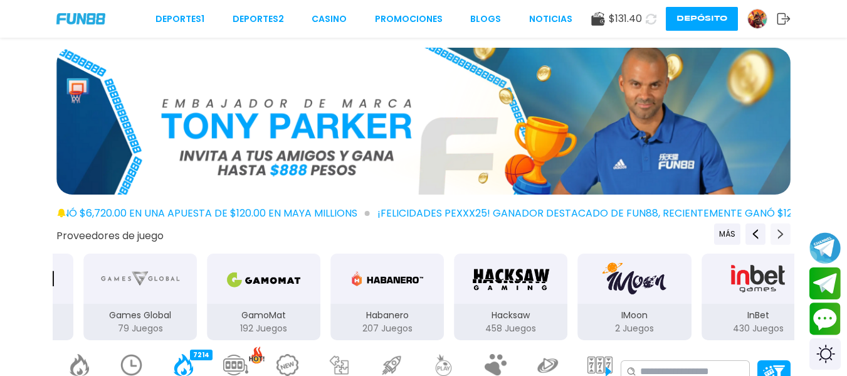
click at [784, 230] on icon "Next providers" at bounding box center [781, 234] width 10 height 10
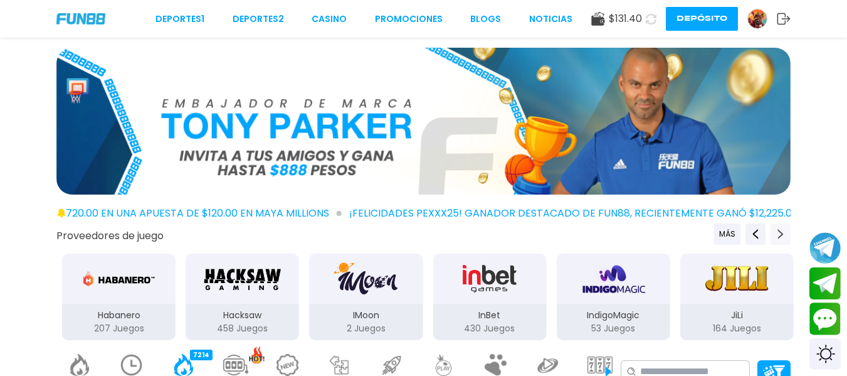
click at [784, 230] on icon "Next providers" at bounding box center [781, 234] width 10 height 10
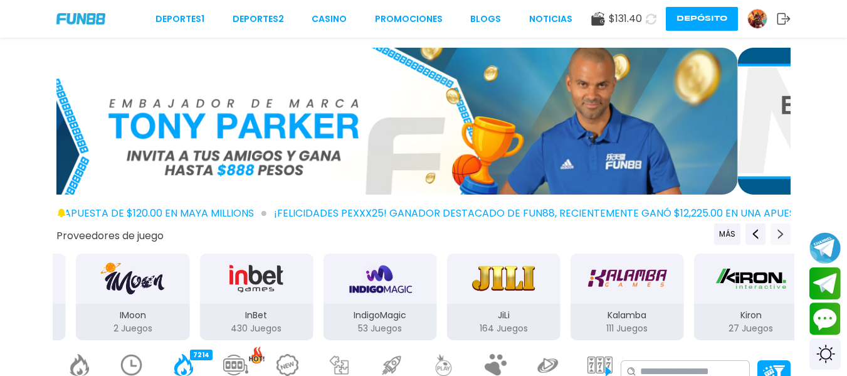
click at [784, 230] on icon "Next providers" at bounding box center [781, 234] width 10 height 10
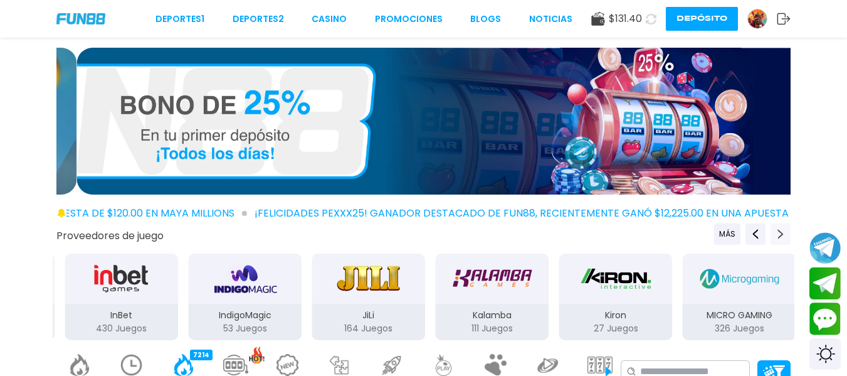
click at [784, 230] on icon "Next providers" at bounding box center [781, 234] width 10 height 10
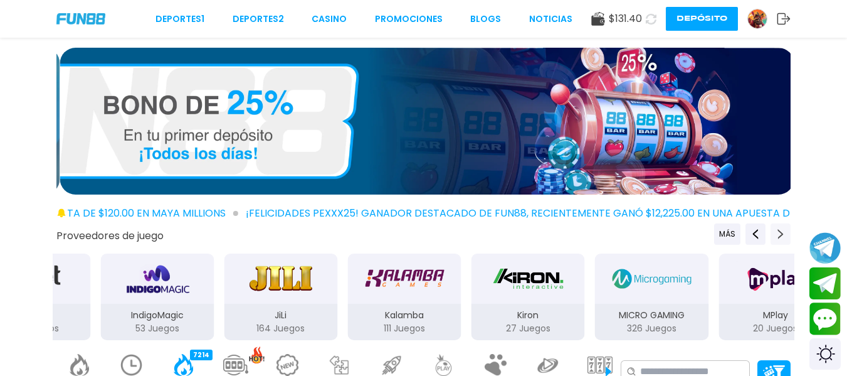
click at [784, 230] on icon "Next providers" at bounding box center [781, 234] width 10 height 10
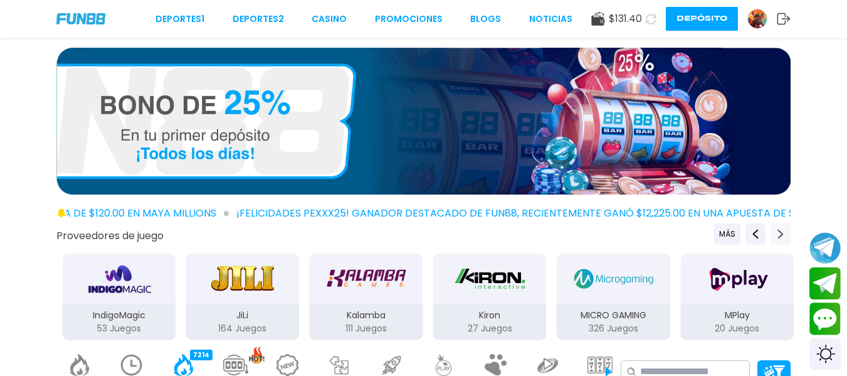
click at [784, 230] on icon "Next providers" at bounding box center [781, 234] width 10 height 10
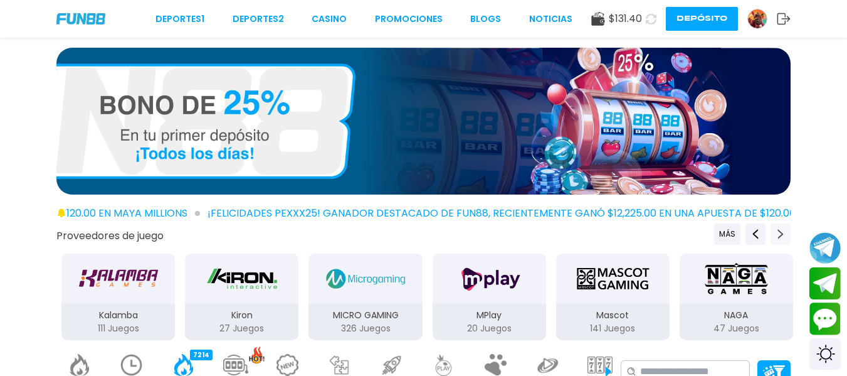
click at [784, 230] on icon "Next providers" at bounding box center [781, 234] width 10 height 10
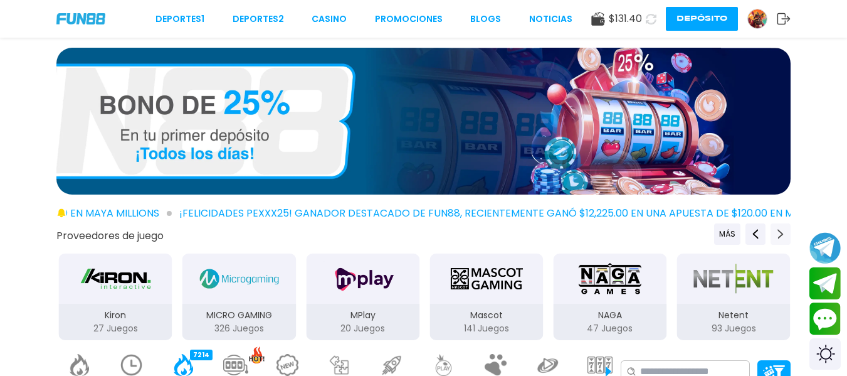
click at [784, 230] on icon "Next providers" at bounding box center [781, 234] width 10 height 10
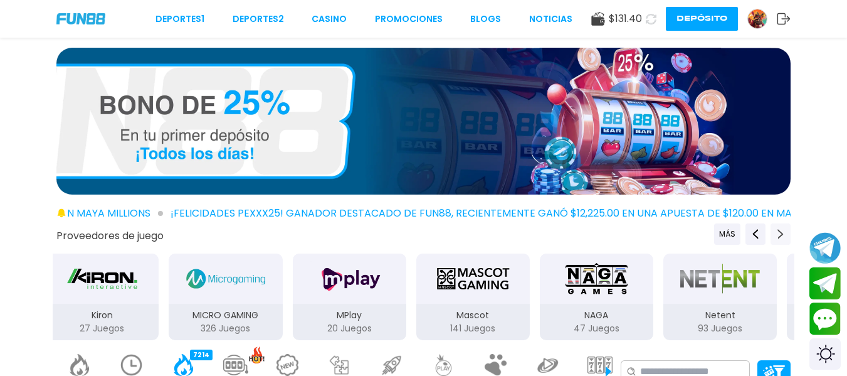
click at [784, 230] on icon "Next providers" at bounding box center [781, 234] width 10 height 10
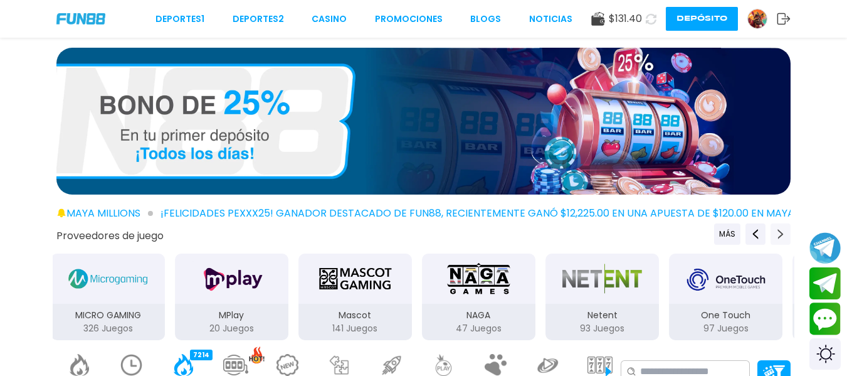
click at [784, 230] on icon "Next providers" at bounding box center [781, 234] width 10 height 10
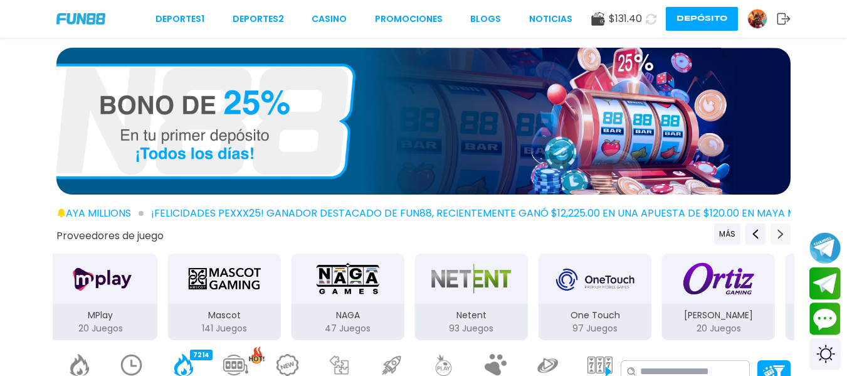
click at [784, 230] on icon "Next providers" at bounding box center [781, 234] width 10 height 10
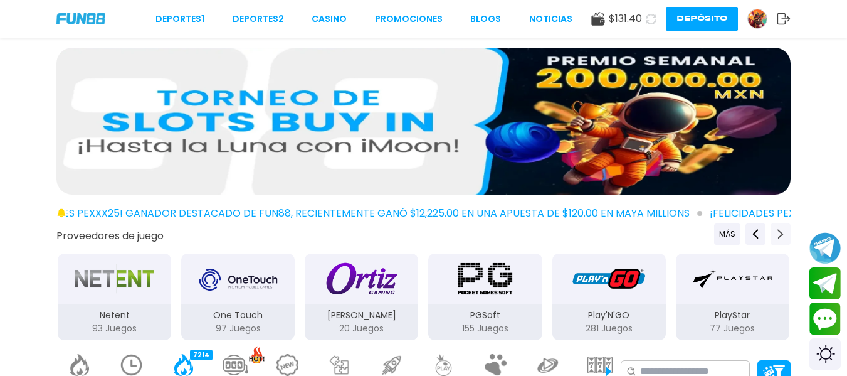
click at [784, 230] on icon "Next providers" at bounding box center [781, 234] width 10 height 10
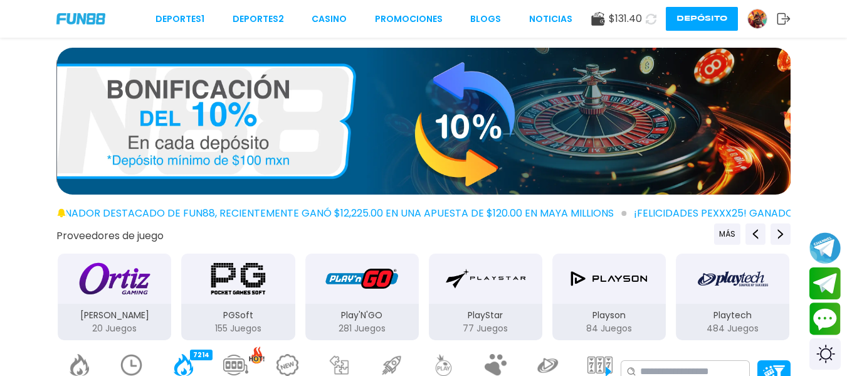
click at [618, 288] on img "Playson" at bounding box center [609, 278] width 79 height 35
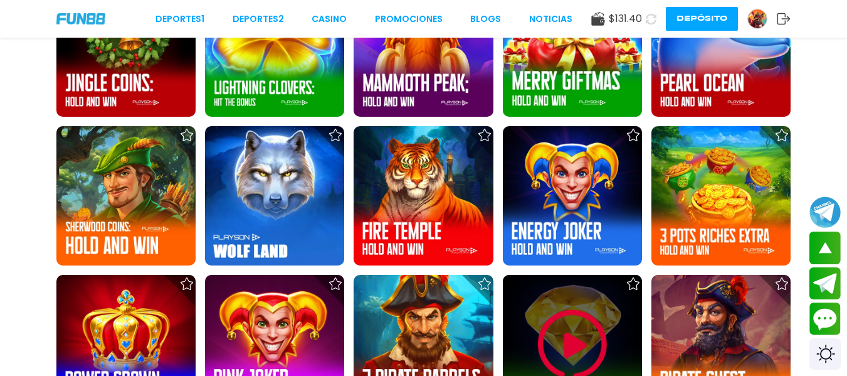
scroll to position [728, 0]
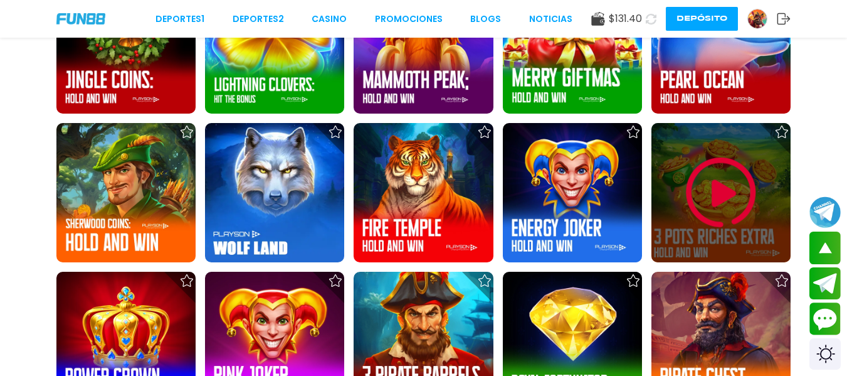
click at [707, 196] on img at bounding box center [721, 192] width 75 height 75
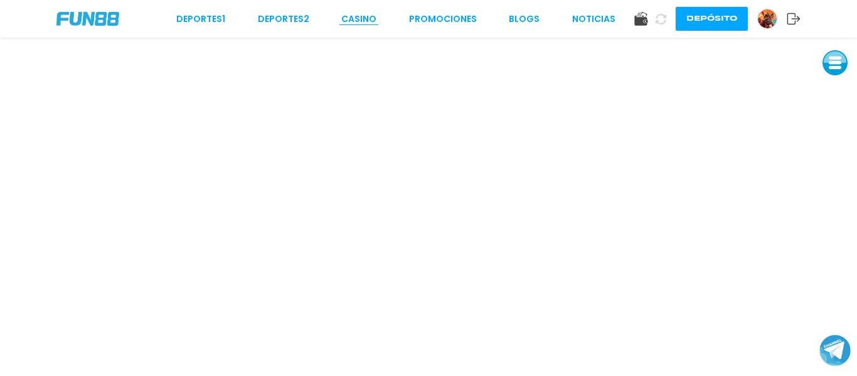
click at [369, 13] on link "CASINO" at bounding box center [358, 19] width 35 height 13
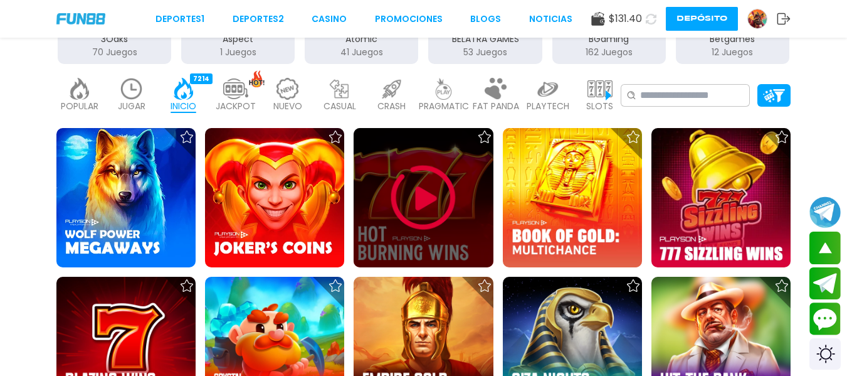
scroll to position [301, 0]
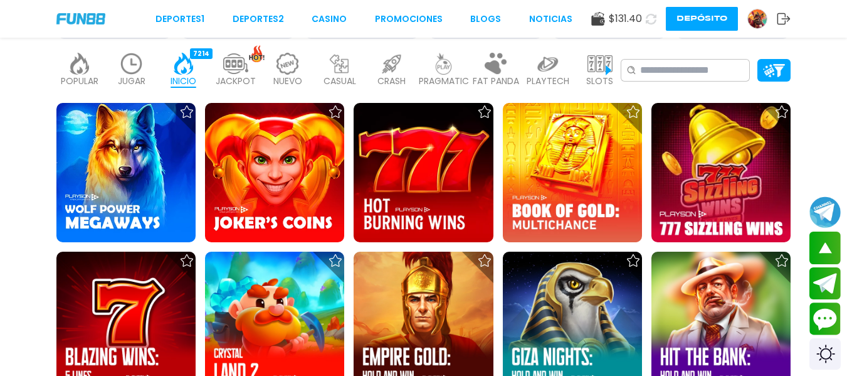
click at [292, 73] on img at bounding box center [287, 64] width 25 height 22
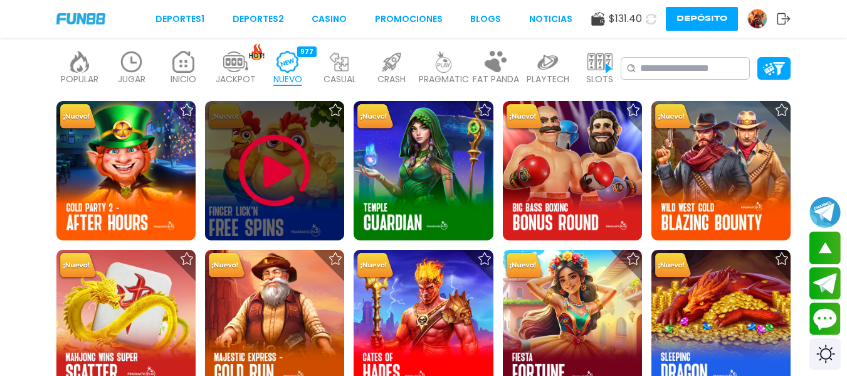
scroll to position [276, 0]
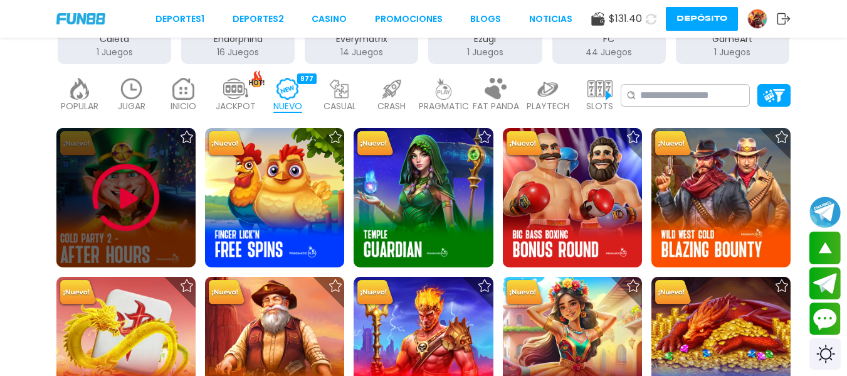
click at [128, 203] on img at bounding box center [125, 197] width 75 height 75
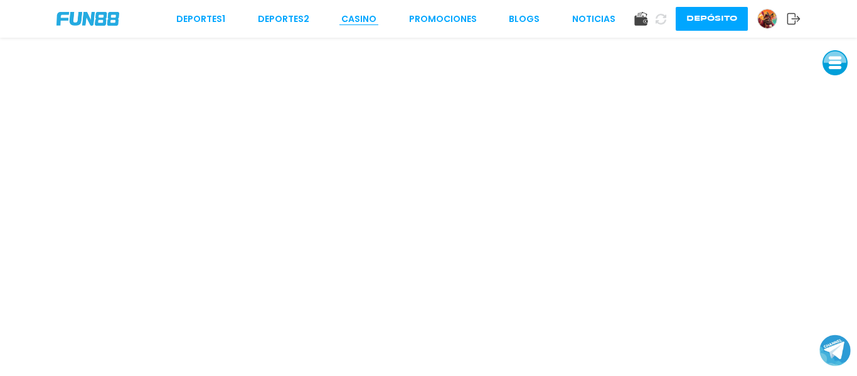
click at [351, 19] on link "CASINO" at bounding box center [358, 19] width 35 height 13
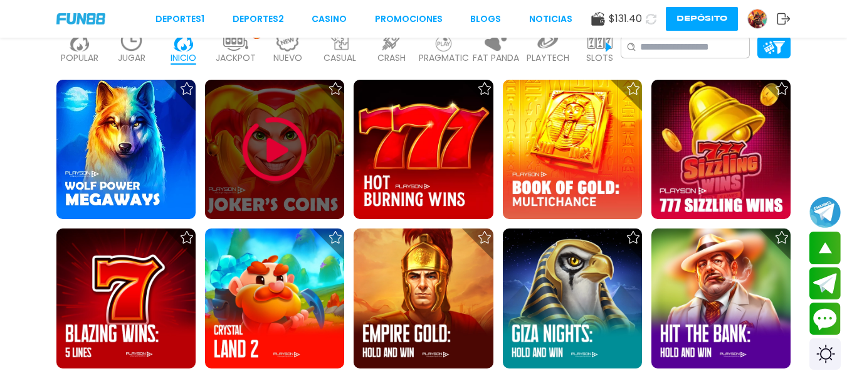
scroll to position [326, 0]
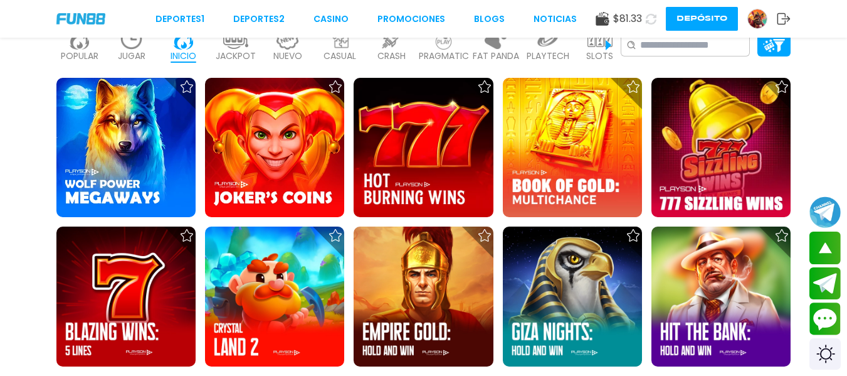
click at [294, 43] on img at bounding box center [287, 39] width 25 height 22
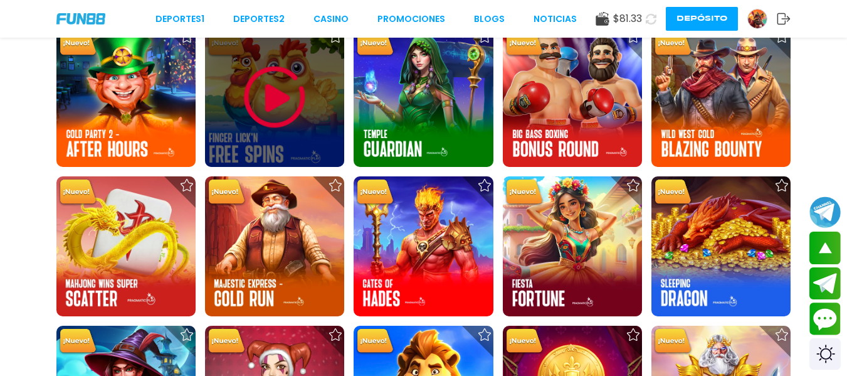
scroll to position [477, 0]
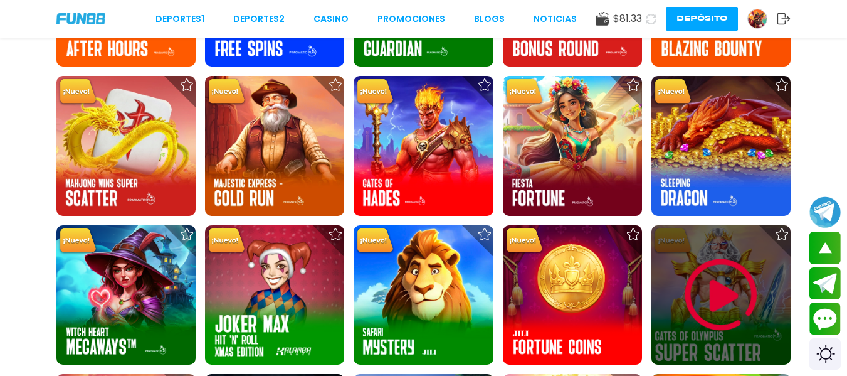
click at [718, 298] on img at bounding box center [721, 294] width 75 height 75
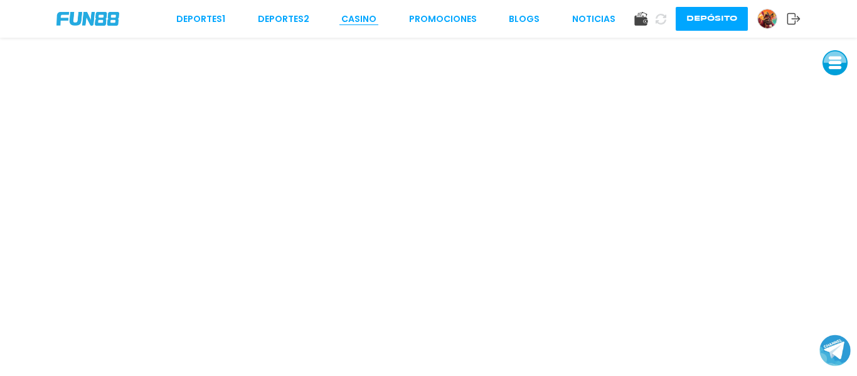
click at [367, 14] on link "CASINO" at bounding box center [358, 19] width 35 height 13
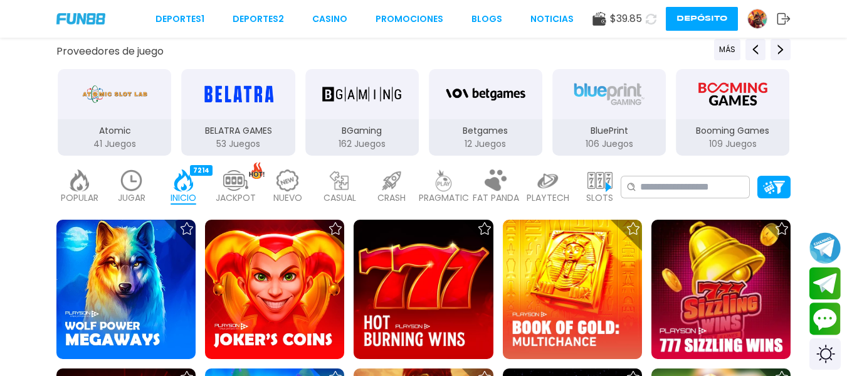
scroll to position [226, 0]
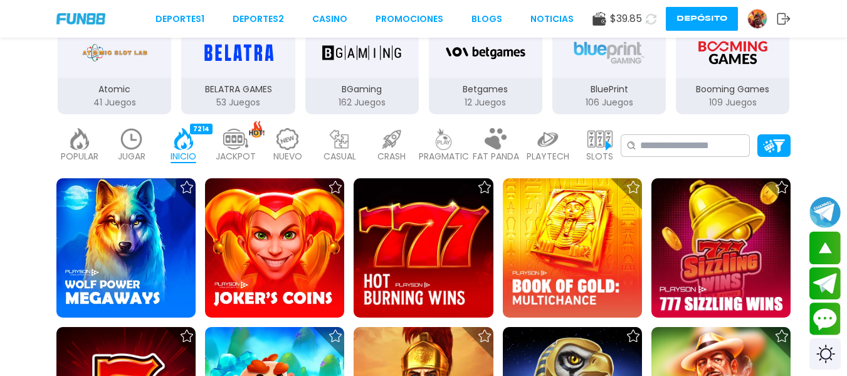
click at [296, 137] on img at bounding box center [287, 139] width 25 height 22
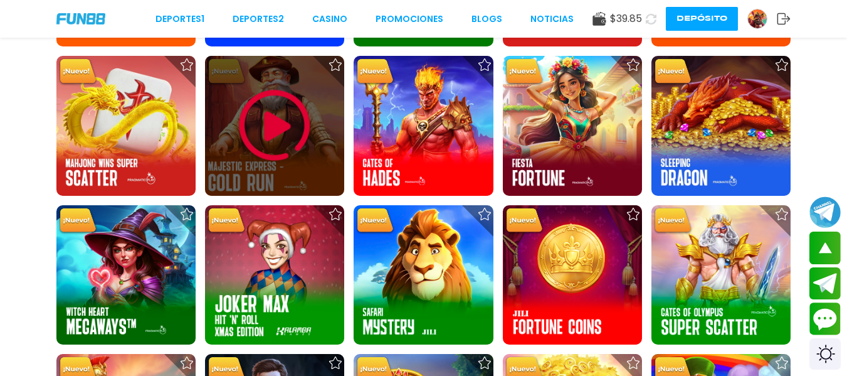
scroll to position [527, 0]
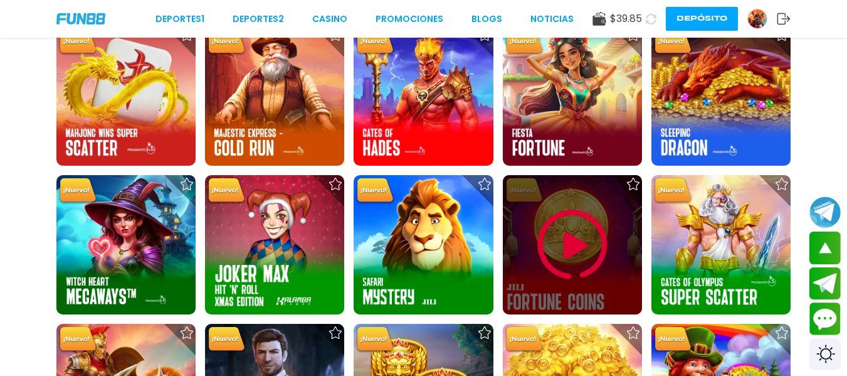
click at [565, 237] on img at bounding box center [572, 244] width 75 height 75
